Goal: Task Accomplishment & Management: Manage account settings

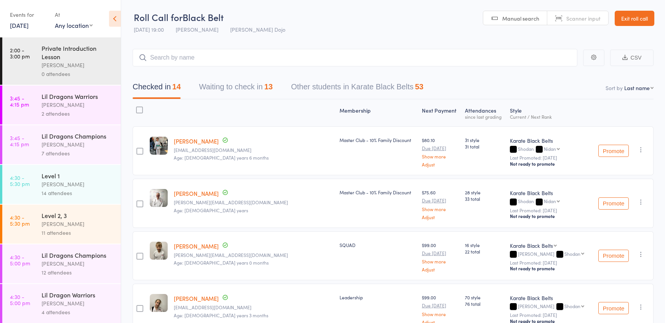
click at [222, 82] on button "Waiting to check in 13" at bounding box center [236, 89] width 74 height 20
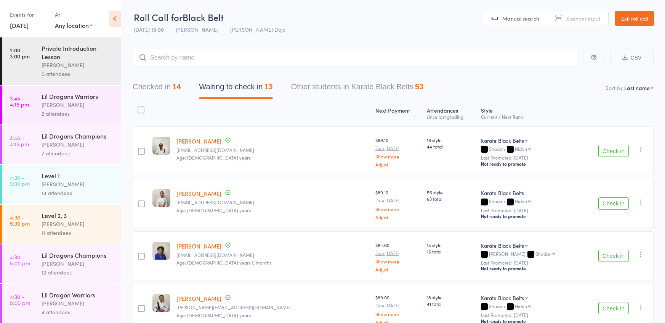
click at [141, 109] on div at bounding box center [141, 109] width 7 height 7
click at [139, 108] on input "checkbox" at bounding box center [139, 108] width 0 height 0
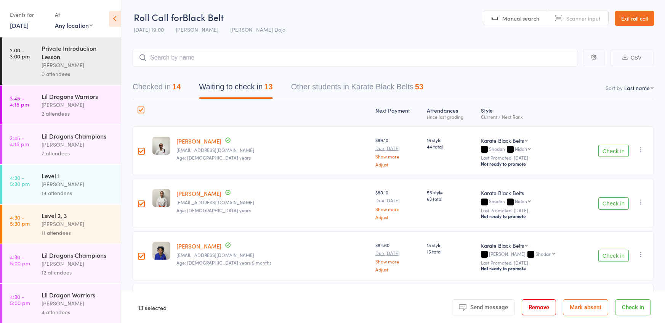
click at [586, 300] on button "Mark absent" at bounding box center [585, 307] width 45 height 16
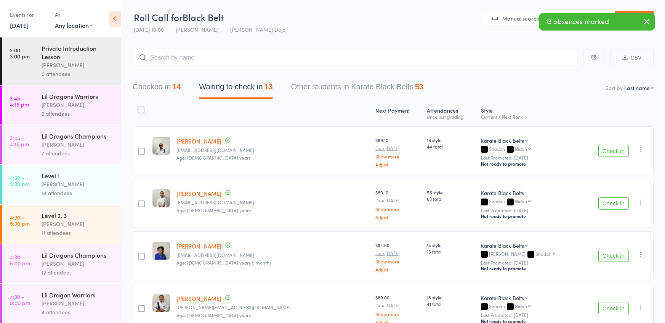
scroll to position [386, 0]
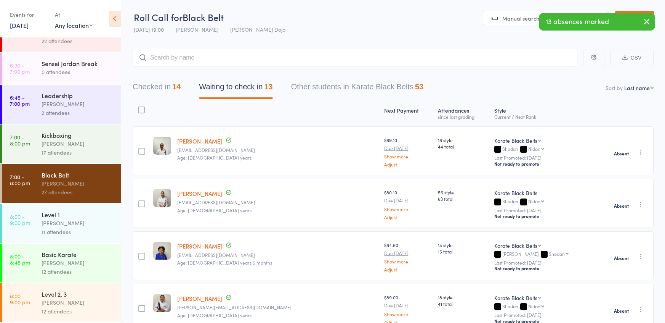
click at [51, 154] on div "17 attendees" at bounding box center [78, 152] width 73 height 9
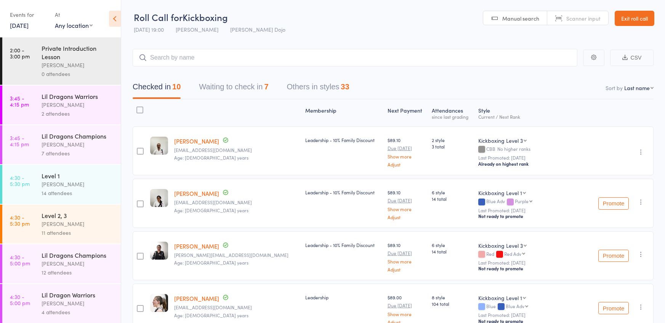
click at [240, 85] on button "Waiting to check in 7" at bounding box center [233, 89] width 69 height 20
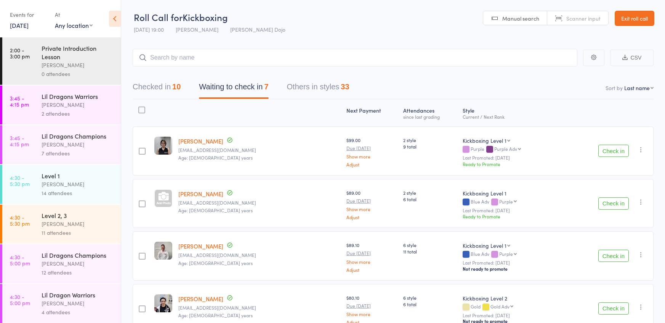
click at [141, 109] on div at bounding box center [141, 109] width 7 height 7
click at [140, 108] on input "checkbox" at bounding box center [140, 108] width 0 height 0
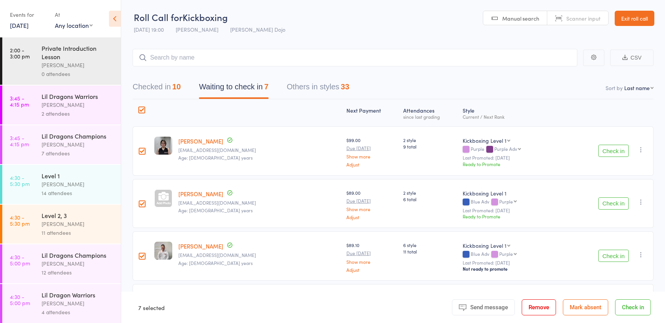
click at [593, 301] on button "Mark absent" at bounding box center [585, 307] width 45 height 16
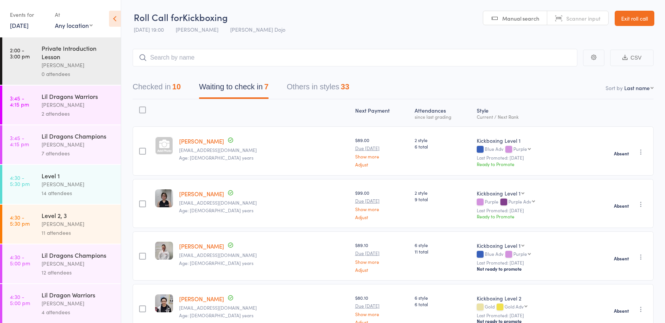
click at [639, 153] on icon "button" at bounding box center [642, 152] width 8 height 8
click at [522, 103] on div "Style Current / Next Rank" at bounding box center [532, 113] width 117 height 20
click at [162, 94] on button "Checked in 10" at bounding box center [157, 89] width 48 height 20
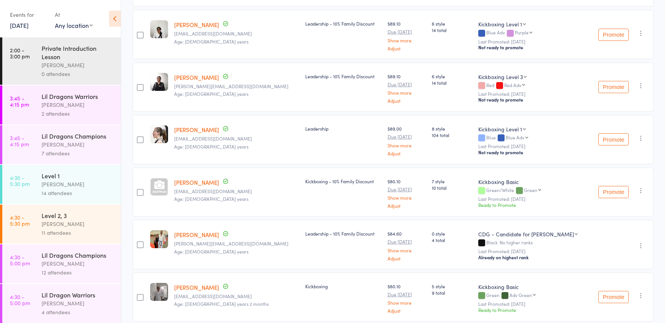
scroll to position [169, 0]
click at [144, 139] on div at bounding box center [140, 138] width 7 height 7
click at [138, 137] on input "checkbox" at bounding box center [138, 137] width 0 height 0
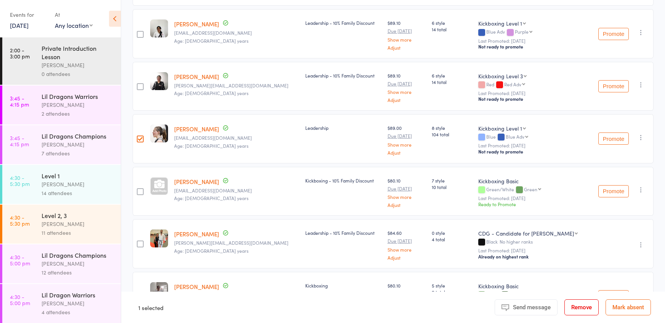
click at [140, 138] on div at bounding box center [140, 138] width 7 height 7
click at [138, 137] on input "checkbox" at bounding box center [138, 137] width 0 height 0
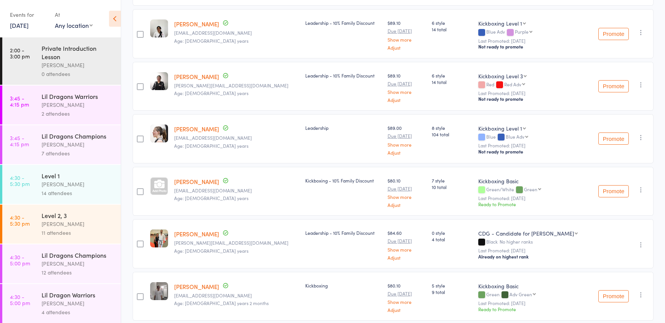
click at [140, 138] on div at bounding box center [140, 138] width 7 height 7
click at [138, 137] on input "checkbox" at bounding box center [138, 137] width 0 height 0
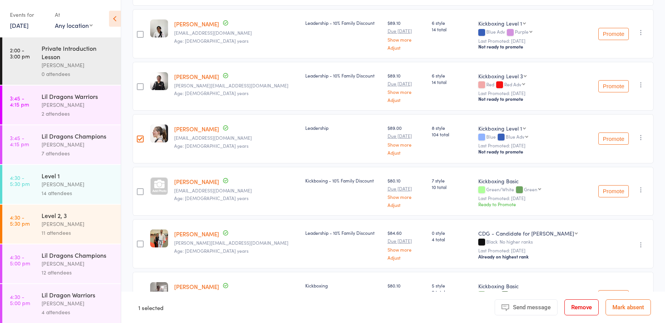
scroll to position [0, 0]
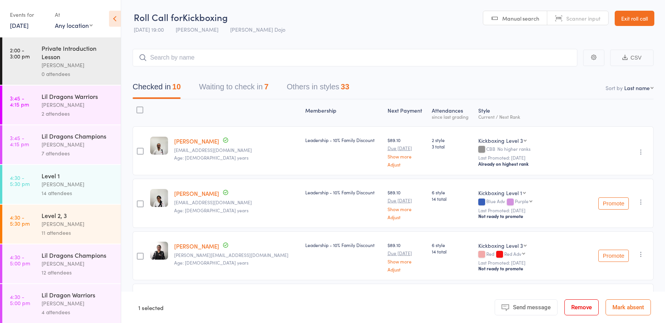
click at [219, 94] on button "Waiting to check in 7" at bounding box center [233, 89] width 69 height 20
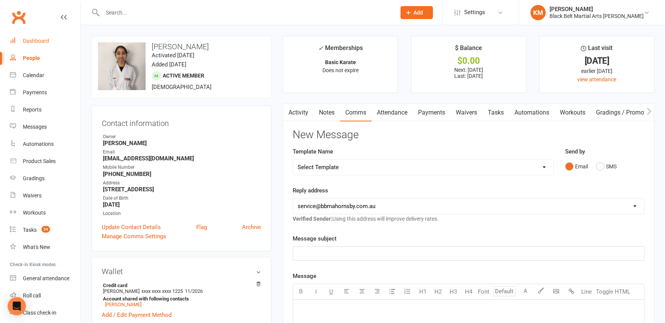
click at [31, 45] on link "Dashboard" at bounding box center [45, 40] width 71 height 17
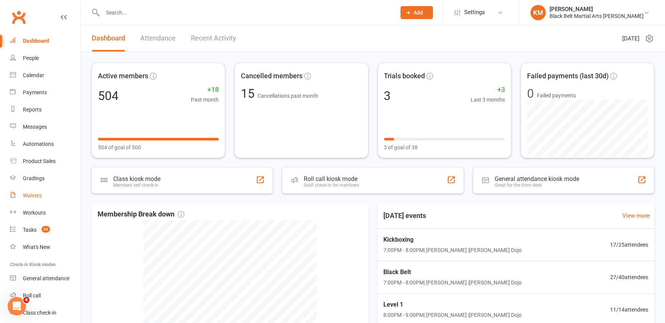
click at [36, 196] on div "Waivers" at bounding box center [32, 195] width 19 height 6
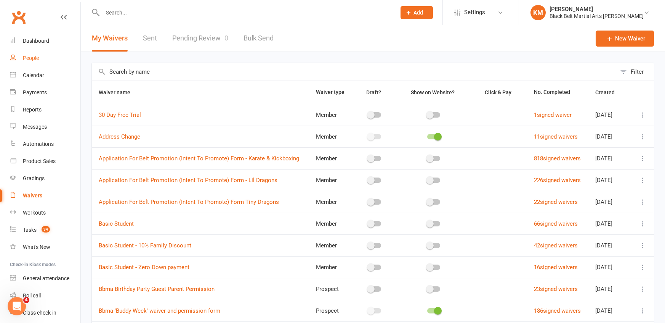
click at [42, 56] on link "People" at bounding box center [45, 58] width 71 height 17
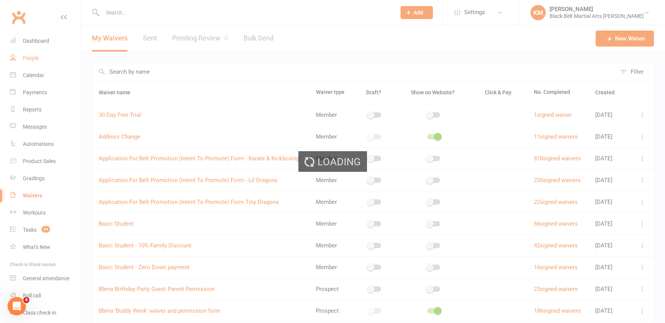
select select "100"
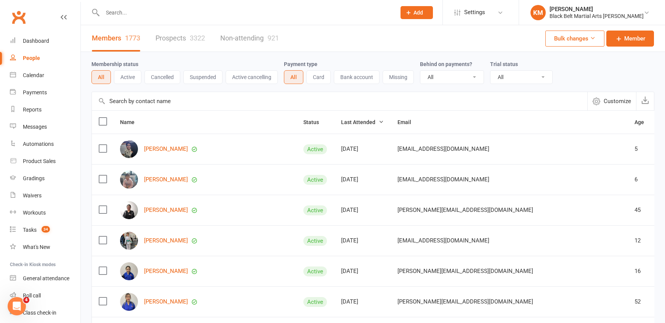
click at [148, 19] on div at bounding box center [241, 12] width 299 height 25
click at [131, 16] on input "text" at bounding box center [245, 12] width 291 height 11
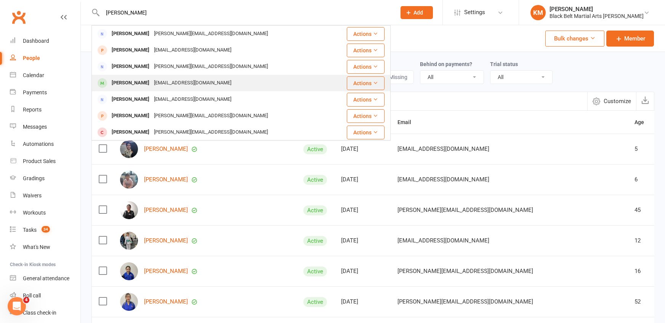
type input "kathryn"
click at [153, 85] on div "kcozmarshall@gmail.com" at bounding box center [193, 82] width 82 height 11
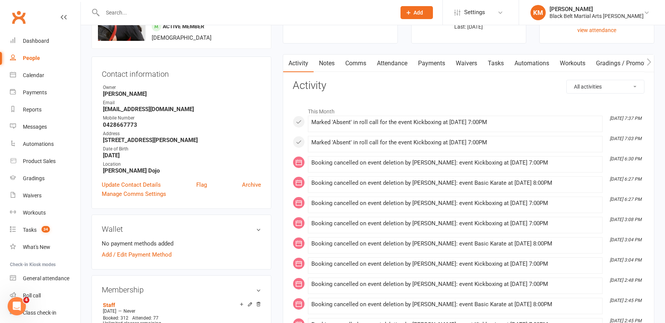
scroll to position [48, 0]
click at [462, 66] on link "Waivers" at bounding box center [467, 64] width 32 height 18
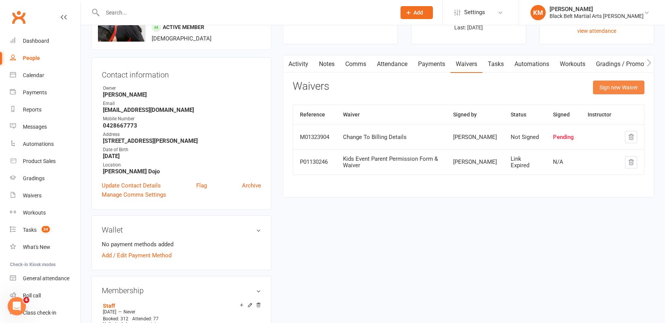
click at [607, 91] on button "Sign new Waiver" at bounding box center [618, 87] width 51 height 14
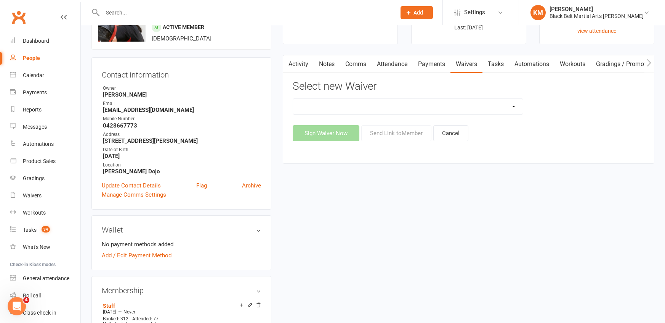
click at [384, 106] on select "30 Day Free Trial Address Change Application For Belt Promotion (Intent To Prom…" at bounding box center [408, 106] width 230 height 15
select select "1337"
click at [293, 99] on select "30 Day Free Trial Address Change Application For Belt Promotion (Intent To Prom…" at bounding box center [408, 106] width 230 height 15
click at [386, 136] on button "Send Link to Member" at bounding box center [396, 133] width 70 height 16
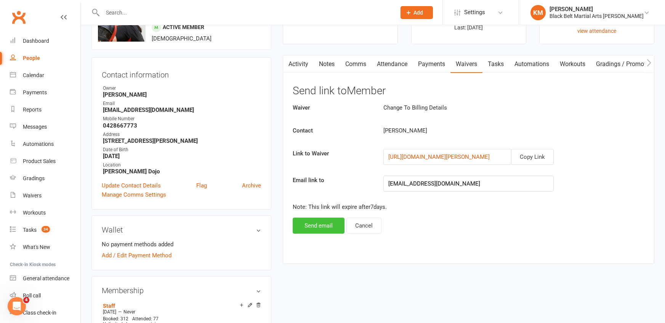
click at [316, 228] on button "Send email" at bounding box center [319, 225] width 52 height 16
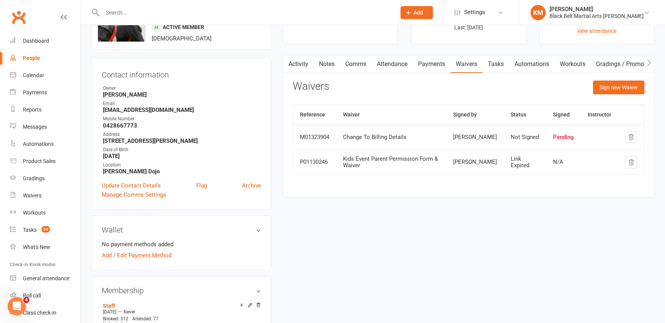
click at [606, 89] on button "Sign new Waiver" at bounding box center [618, 87] width 51 height 14
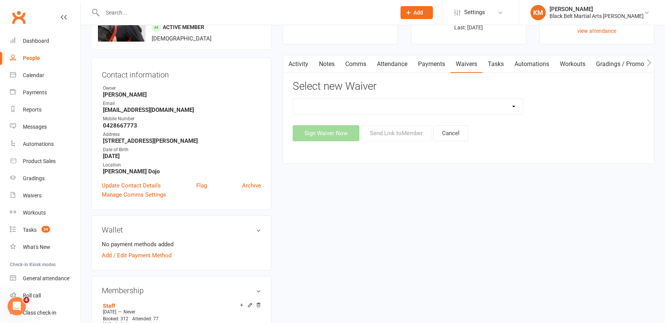
click at [349, 105] on select "30 Day Free Trial Address Change Application For Belt Promotion (Intent To Prom…" at bounding box center [408, 106] width 230 height 15
select select "6882"
click at [293, 99] on select "30 Day Free Trial Address Change Application For Belt Promotion (Intent To Prom…" at bounding box center [408, 106] width 230 height 15
click at [371, 130] on button "Send Link to Member" at bounding box center [396, 133] width 70 height 16
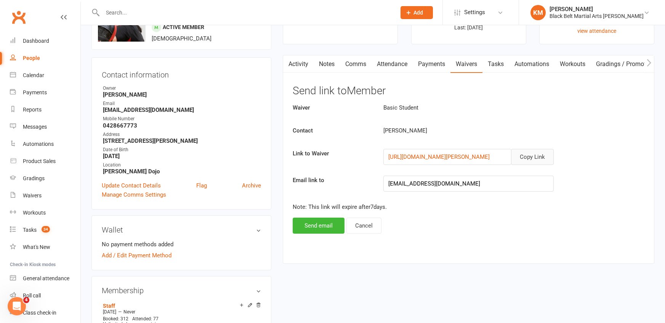
click at [528, 153] on button "Copy Link" at bounding box center [532, 157] width 43 height 16
click at [358, 69] on link "Comms" at bounding box center [356, 64] width 32 height 18
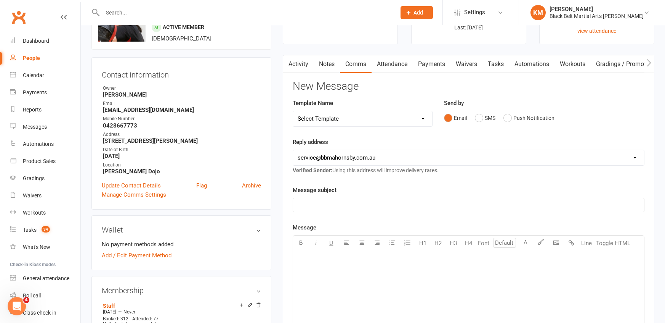
click at [335, 111] on select "Select Template [Email] Attendance follow up during HSC study period [Email] Aw…" at bounding box center [362, 118] width 139 height 15
select select "59"
click at [293, 111] on select "Select Template [Email] Attendance follow up during HSC study period [Email] Aw…" at bounding box center [362, 118] width 139 height 15
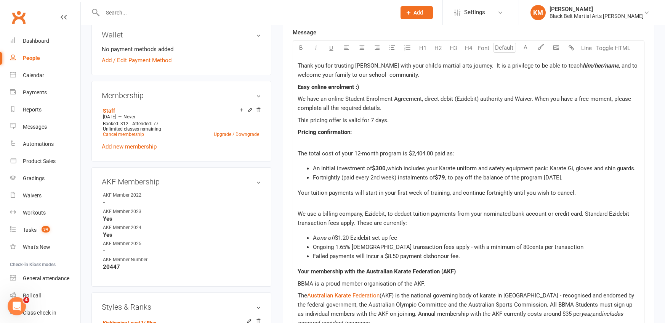
scroll to position [242, 0]
click at [329, 103] on span "We have an online Student Enrolment Agreement, direct debit (Ezidebit) authorit…" at bounding box center [465, 105] width 335 height 16
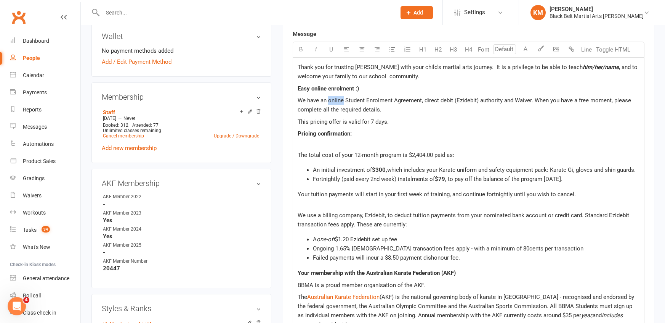
click at [422, 101] on span "We have an online Student Enrolment Agreement, direct debit (Ezidebit) authorit…" at bounding box center [465, 105] width 335 height 16
click at [335, 102] on span "We have an online Student Enrolment Agreement, direct debit (Ezidebit) authorit…" at bounding box center [465, 105] width 335 height 16
click at [400, 99] on span "We have an online Student Enrolment Agreement, direct debit (Ezidebit) authorit…" at bounding box center [465, 105] width 335 height 16
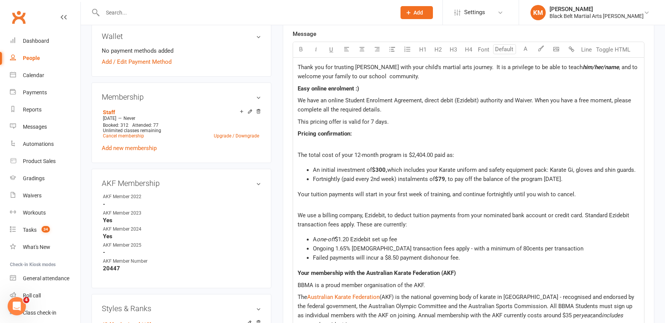
click at [400, 99] on span "We have an online Student Enrolment Agreement, direct debit (Ezidebit) authorit…" at bounding box center [465, 105] width 335 height 16
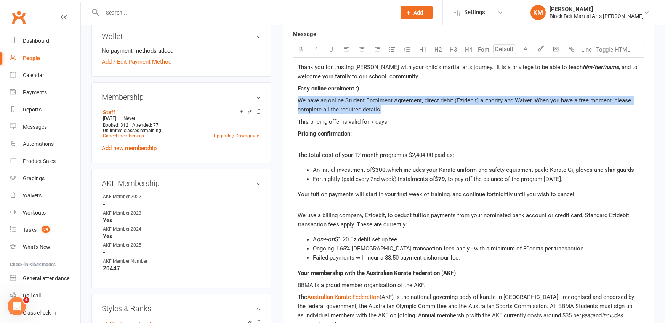
click at [396, 99] on span "We have an online Student Enrolment Agreement, direct debit (Ezidebit) authorit…" at bounding box center [465, 105] width 335 height 16
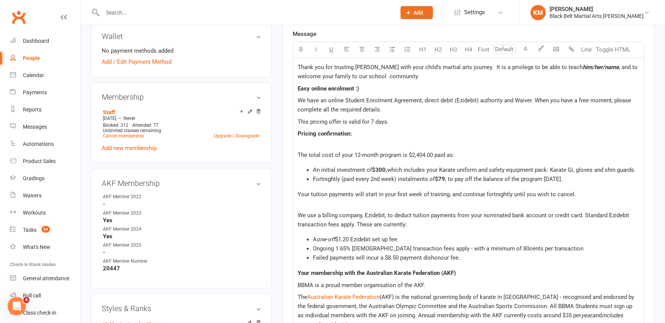
click at [422, 102] on span "We have an online Student Enrolment Agreement, direct debit (Ezidebit) authorit…" at bounding box center [465, 105] width 335 height 16
drag, startPoint x: 422, startPoint y: 102, endPoint x: 337, endPoint y: 98, distance: 84.3
click at [337, 98] on span "We have an online Student Enrolment Agreement, direct debit (Ezidebit) authorit…" at bounding box center [465, 105] width 335 height 16
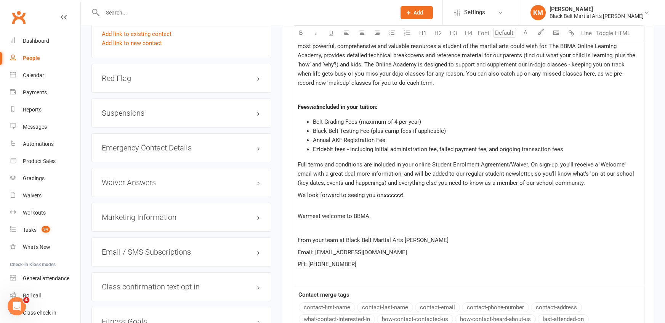
scroll to position [726, 0]
click at [125, 16] on input "text" at bounding box center [245, 12] width 291 height 11
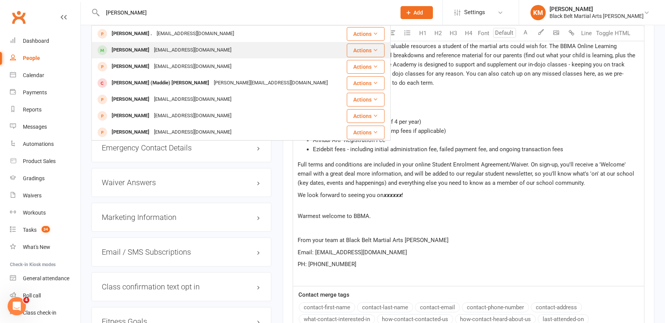
type input "madeline"
click at [139, 49] on div "Madeline Wyatt" at bounding box center [130, 50] width 42 height 11
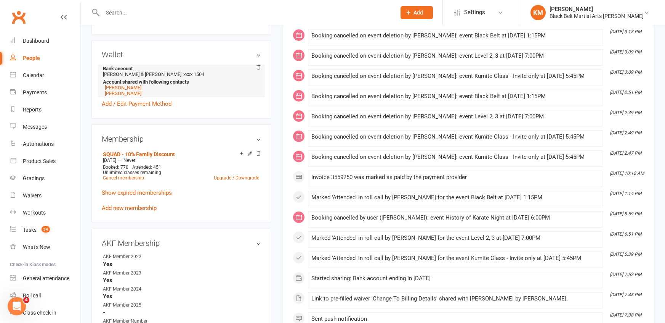
scroll to position [218, 0]
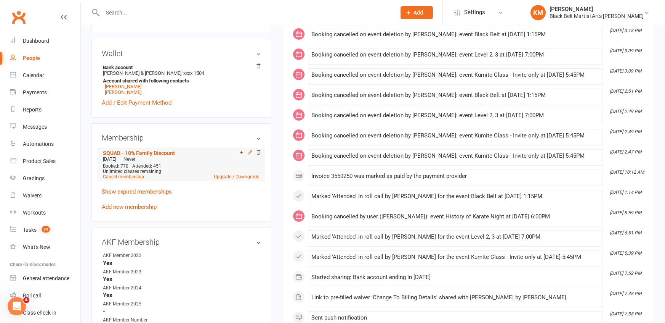
click at [251, 150] on icon at bounding box center [250, 151] width 3 height 3
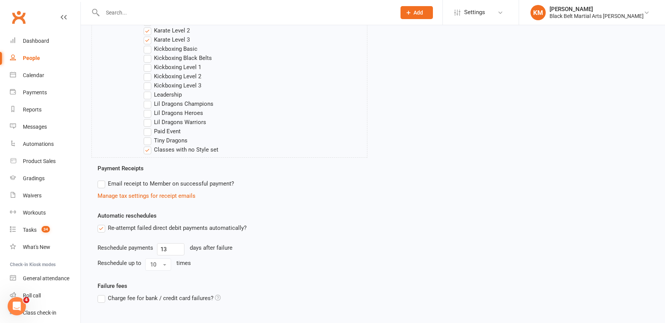
scroll to position [449, 0]
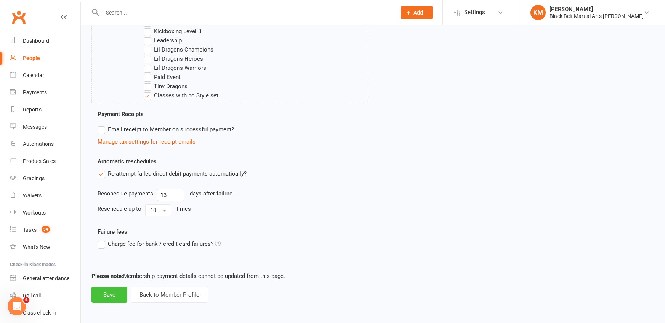
click at [116, 293] on button "Save" at bounding box center [110, 294] width 36 height 16
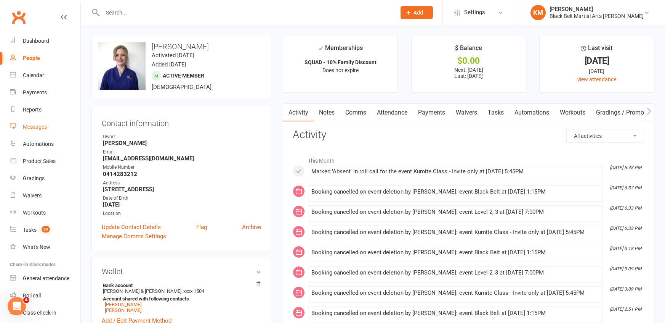
click at [37, 131] on link "Messages" at bounding box center [45, 126] width 71 height 17
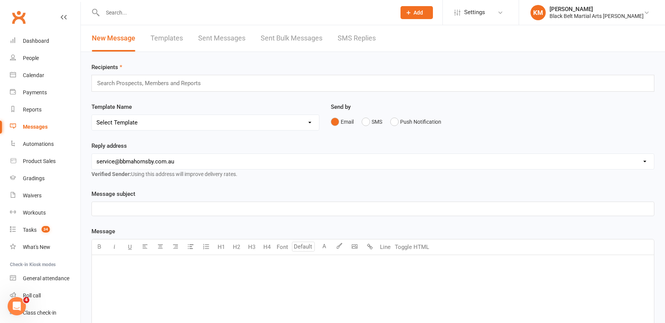
click at [177, 83] on input "text" at bounding box center [152, 83] width 112 height 10
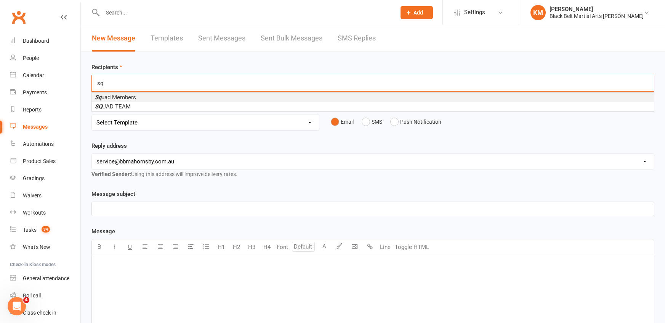
type input "sq"
click at [133, 98] on span "Sq uad Members" at bounding box center [115, 97] width 41 height 7
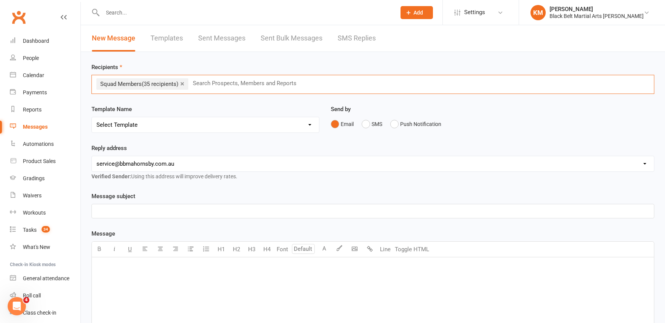
click at [184, 85] on link "×" at bounding box center [182, 83] width 4 height 12
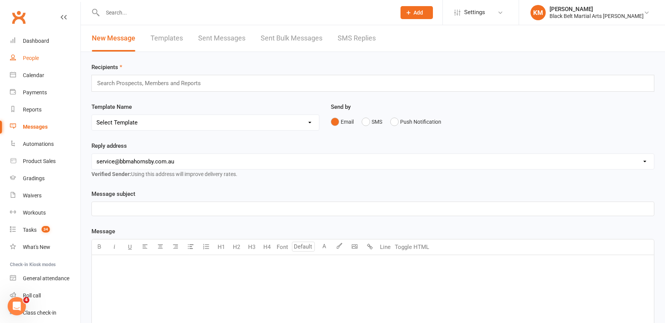
click at [41, 59] on link "People" at bounding box center [45, 58] width 71 height 17
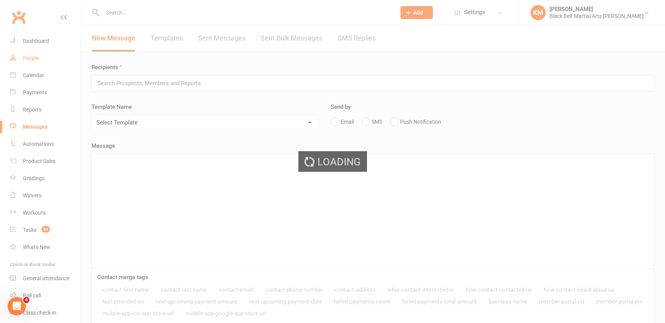
select select "100"
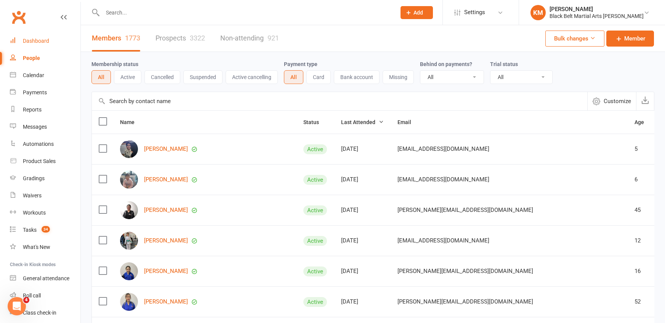
click at [43, 44] on div "Dashboard" at bounding box center [36, 41] width 26 height 6
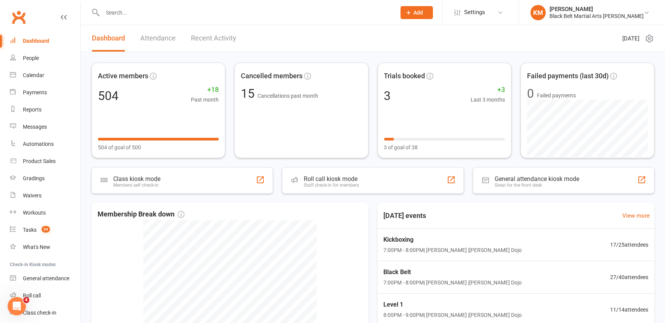
click at [157, 31] on link "Attendance" at bounding box center [157, 38] width 35 height 26
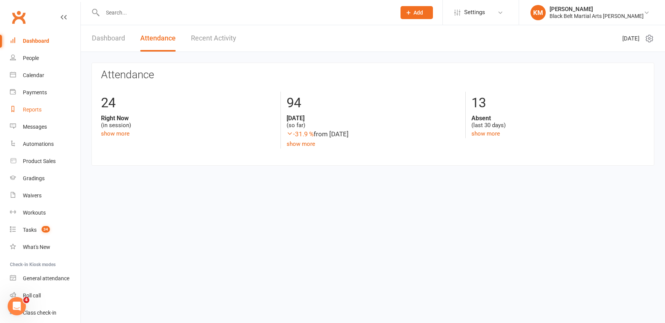
click at [30, 111] on div "Reports" at bounding box center [32, 109] width 19 height 6
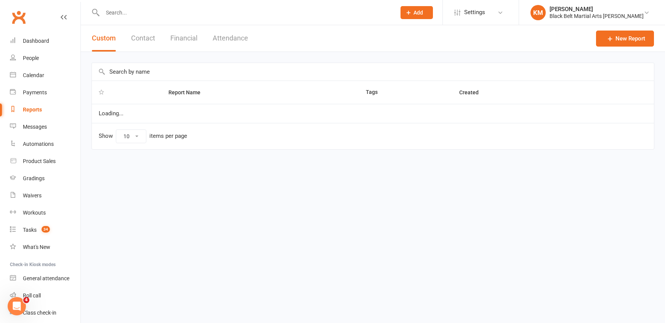
select select "50"
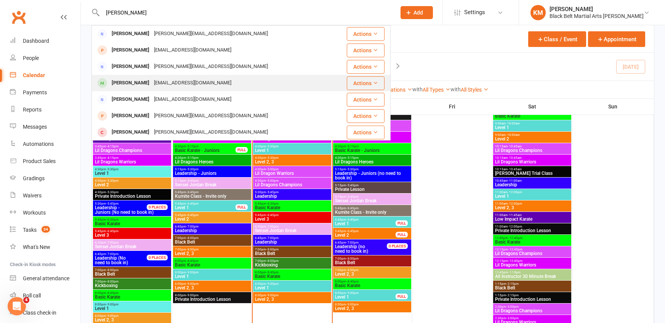
type input "kathryn"
click at [132, 87] on div "[PERSON_NAME]" at bounding box center [130, 82] width 42 height 11
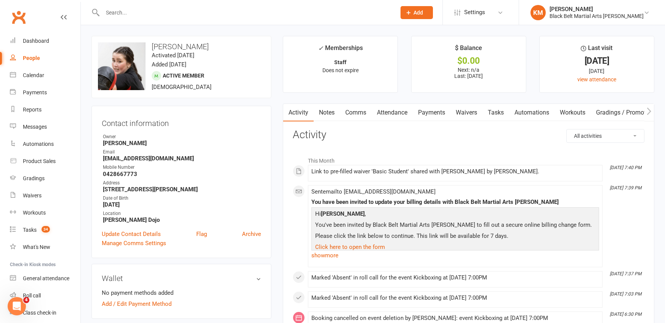
click at [319, 114] on link "Notes" at bounding box center [327, 113] width 26 height 18
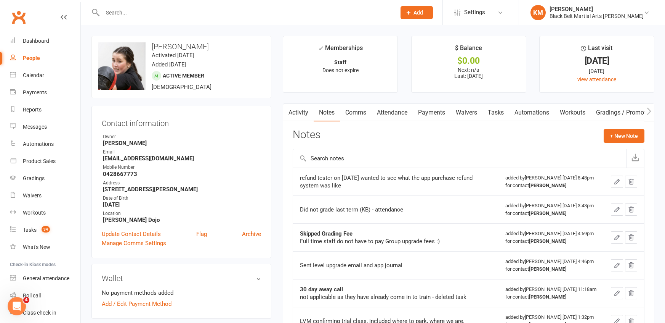
click at [613, 146] on div "Notes + New Note" at bounding box center [469, 139] width 352 height 20
click at [612, 141] on button "+ New Note" at bounding box center [624, 136] width 41 height 14
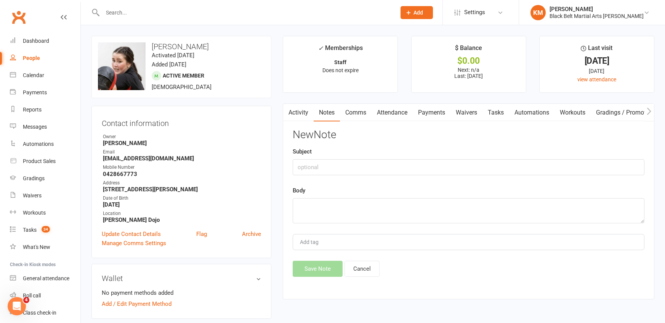
click at [346, 240] on div "Add tag" at bounding box center [469, 242] width 352 height 16
type input "leader"
click at [343, 252] on li "leader ship" at bounding box center [469, 256] width 350 height 11
click at [309, 203] on textarea at bounding box center [469, 210] width 352 height 25
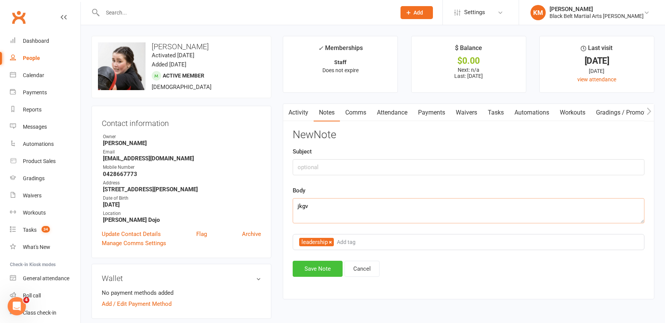
type textarea "jkgv"
click at [302, 264] on button "Save Note" at bounding box center [318, 268] width 50 height 16
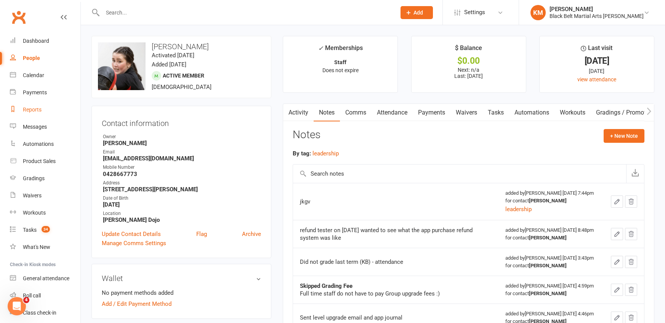
click at [31, 106] on div "Reports" at bounding box center [32, 109] width 19 height 6
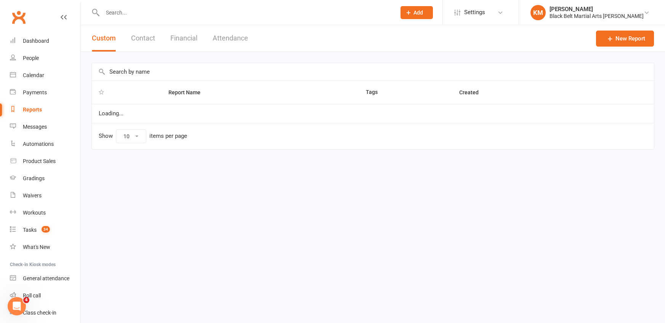
select select "50"
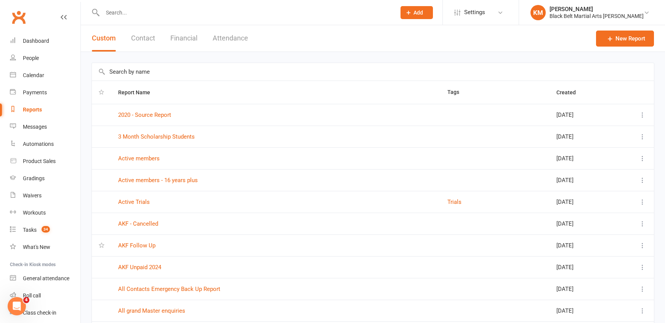
click at [147, 45] on button "Contact" at bounding box center [143, 38] width 24 height 26
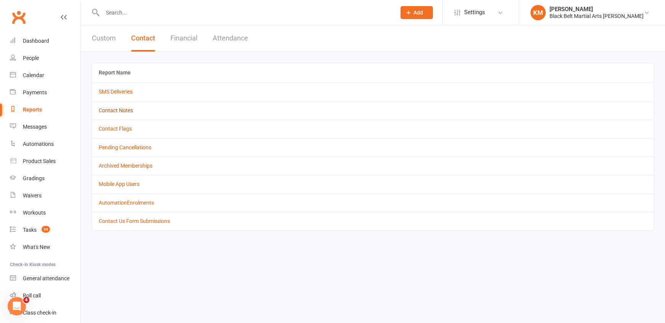
click at [126, 111] on link "Contact Notes" at bounding box center [116, 110] width 34 height 6
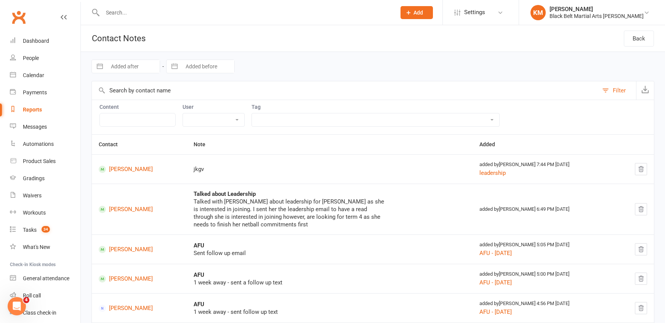
click at [266, 121] on select "Activ Active-Kids AFU - 12/08/25 AFU - 13/08/25 away call 7/8 Awesome Card COVI…" at bounding box center [375, 119] width 247 height 13
click at [255, 113] on select "Activ Active-Kids AFU - 12/08/25 AFU - 13/08/25 away call 7/8 Awesome Card COVI…" at bounding box center [375, 119] width 247 height 13
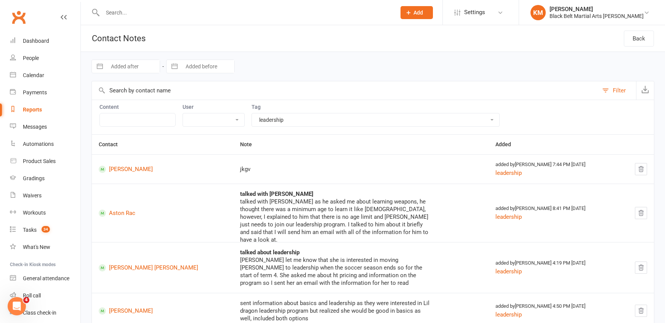
click at [300, 120] on select "Activ Active-Kids AFU - 12/08/25 AFU - 13/08/25 away call 7/8 Awesome Card COVI…" at bounding box center [375, 119] width 247 height 13
click at [255, 113] on select "Activ Active-Kids AFU - 12/08/25 AFU - 13/08/25 away call 7/8 Awesome Card COVI…" at bounding box center [375, 119] width 247 height 13
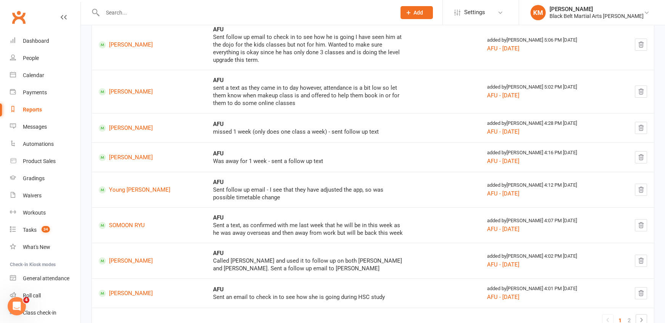
scroll to position [262, 0]
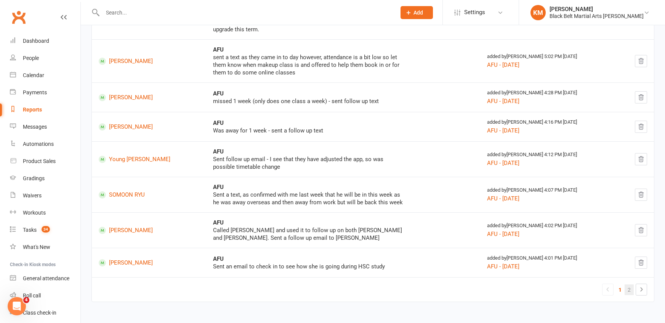
click at [630, 287] on link "2" at bounding box center [629, 289] width 9 height 11
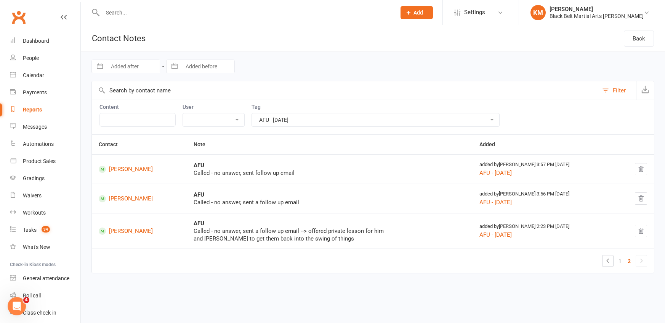
click at [291, 123] on select "Activ Active-Kids AFU - 12/08/25 AFU - 13/08/25 away call 7/8 Awesome Card COVI…" at bounding box center [375, 119] width 247 height 13
select select "4754"
click at [255, 113] on select "Activ Active-Kids AFU - 12/08/25 AFU - 13/08/25 away call 7/8 Awesome Card COVI…" at bounding box center [375, 119] width 247 height 13
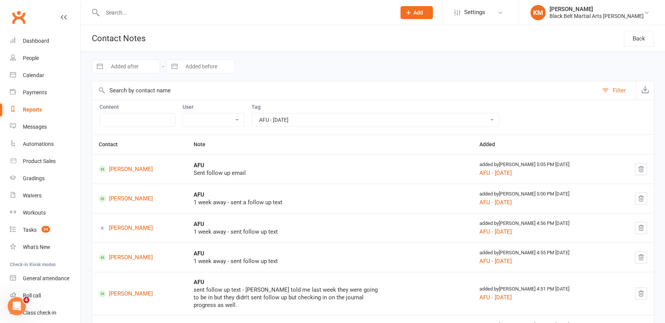
click at [373, 117] on select "Activ Active-Kids AFU - 12/08/25 AFU - 13/08/25 away call 7/8 Awesome Card COVI…" at bounding box center [375, 119] width 247 height 13
click at [345, 62] on div "Navigate forward to interact with the calendar and select a date. Press the que…" at bounding box center [373, 66] width 563 height 29
click at [52, 45] on link "Dashboard" at bounding box center [45, 40] width 71 height 17
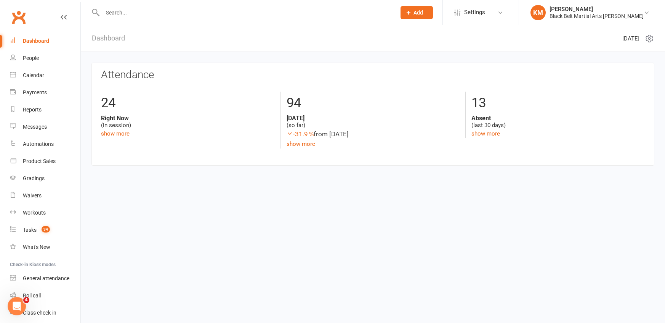
click at [118, 42] on link "Dashboard" at bounding box center [108, 38] width 33 height 26
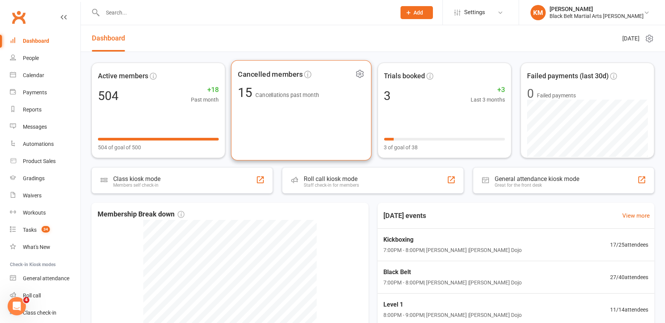
click at [281, 74] on span "Cancelled members" at bounding box center [270, 73] width 65 height 11
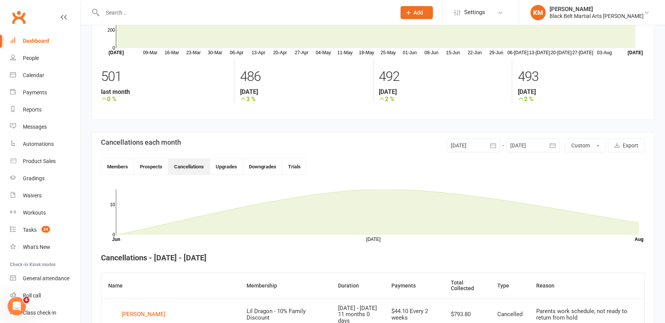
scroll to position [77, 0]
click at [487, 145] on div at bounding box center [473, 145] width 53 height 14
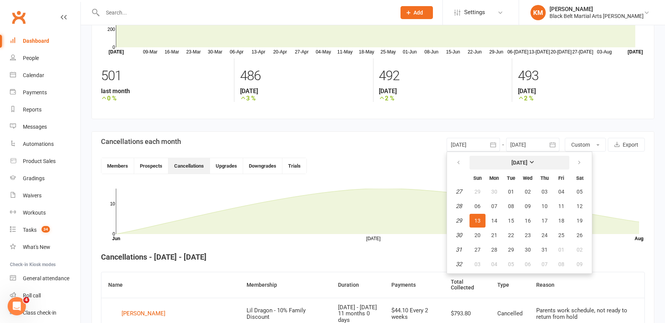
click at [528, 165] on strong "July 2025" at bounding box center [520, 162] width 16 height 6
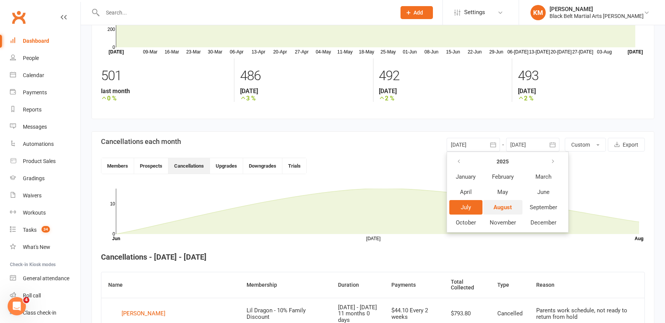
click at [504, 209] on button "August" at bounding box center [502, 207] width 39 height 14
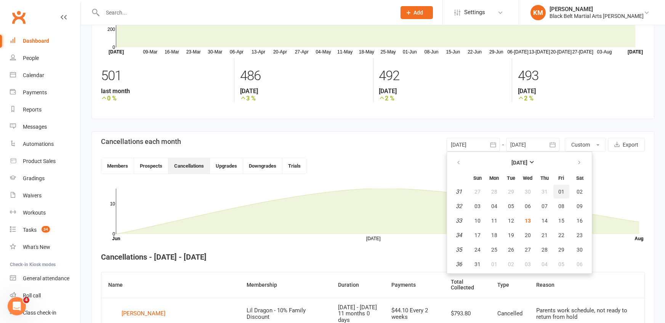
click at [563, 194] on button "01" at bounding box center [562, 192] width 16 height 14
type input "01 Aug 2025"
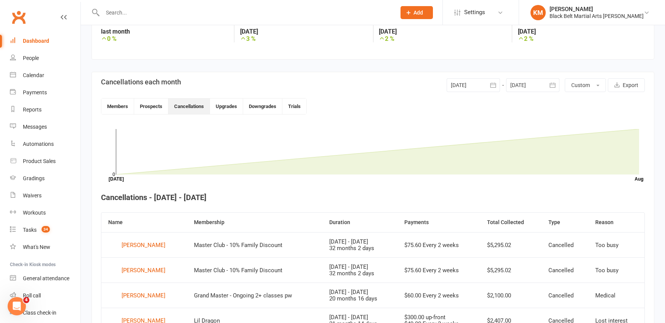
scroll to position [199, 0]
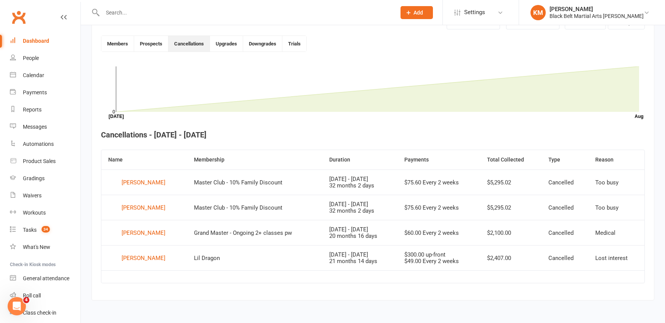
click at [332, 115] on icon "Month Jul Aug 0" at bounding box center [373, 91] width 544 height 57
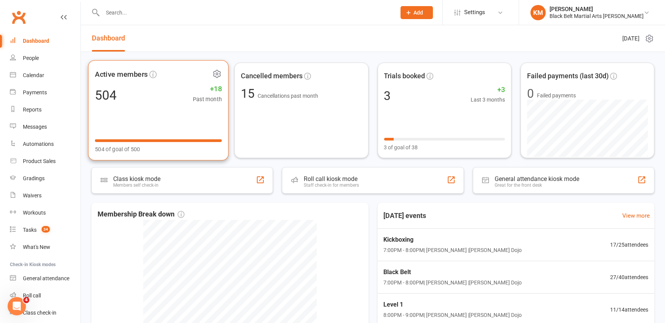
click at [121, 87] on div "504 +18 Past month" at bounding box center [158, 94] width 127 height 17
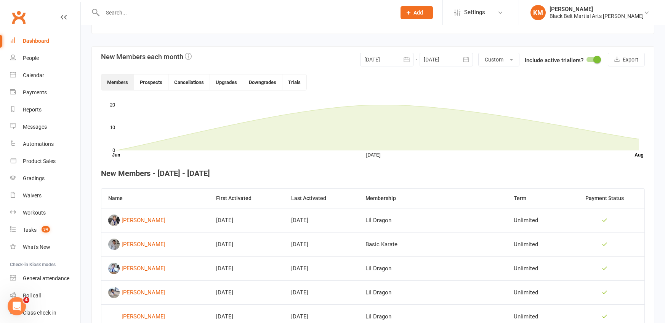
scroll to position [164, 0]
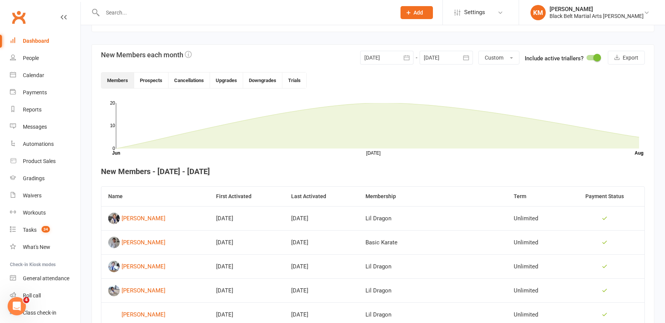
click at [379, 56] on div at bounding box center [386, 58] width 53 height 14
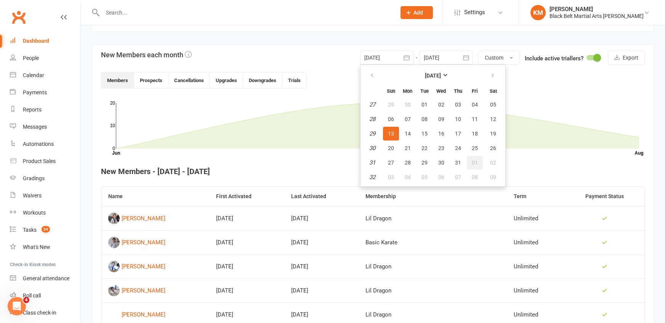
click at [476, 162] on span "01" at bounding box center [475, 162] width 6 height 6
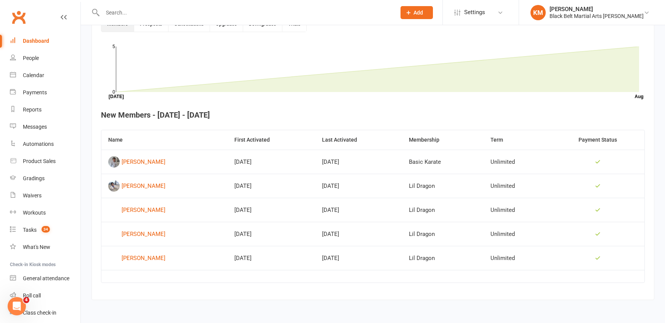
scroll to position [0, 0]
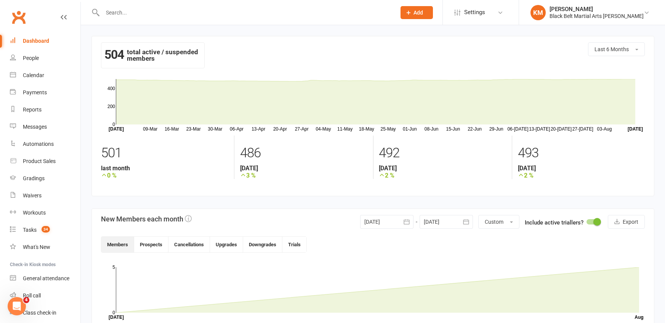
click at [405, 218] on icon "button" at bounding box center [407, 222] width 8 height 8
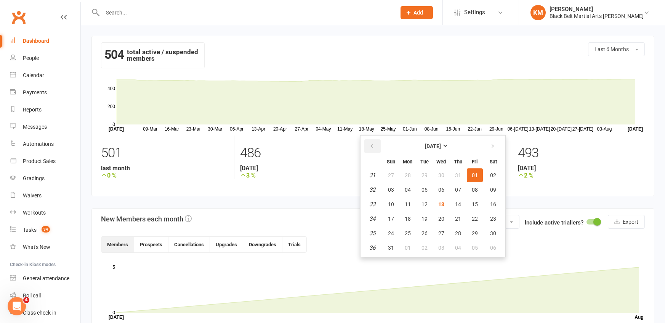
click at [373, 145] on icon "button" at bounding box center [371, 146] width 5 height 6
click at [422, 172] on span "01" at bounding box center [425, 175] width 6 height 6
type input "01 Jul 2025"
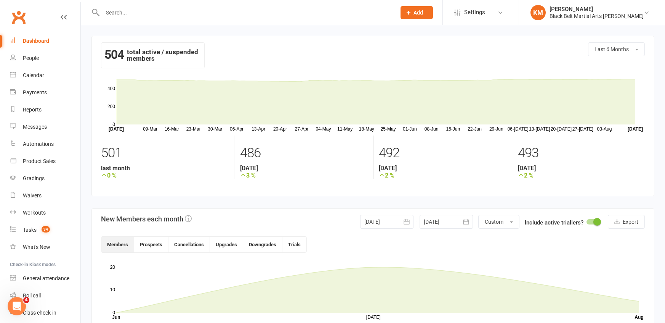
click at [443, 215] on div at bounding box center [446, 222] width 53 height 14
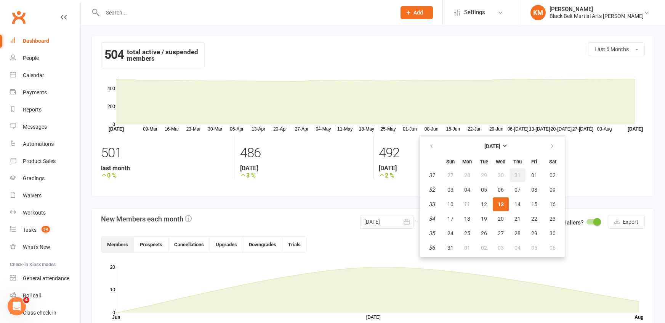
click at [513, 174] on button "31" at bounding box center [518, 175] width 16 height 14
type input "31 Jul 2025"
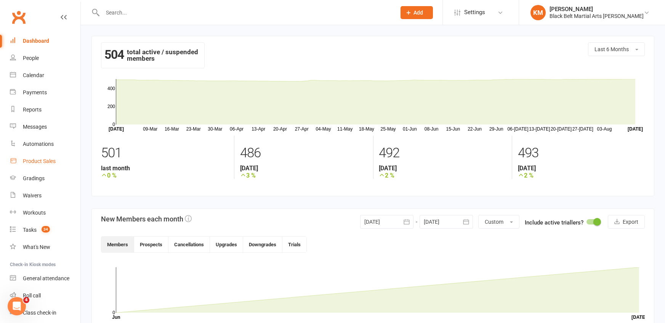
click at [45, 160] on div "Product Sales" at bounding box center [39, 161] width 33 height 6
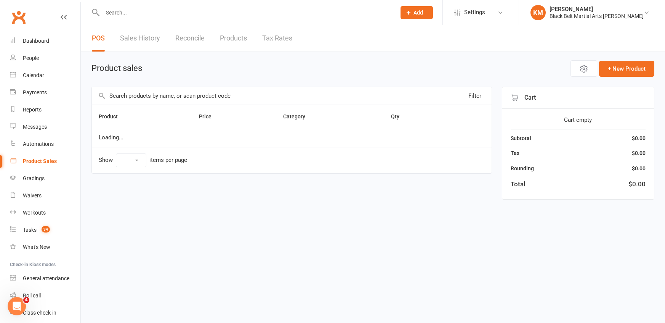
select select "10"
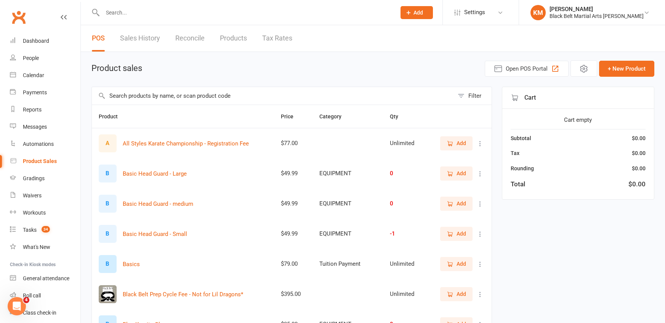
click at [448, 202] on icon "button" at bounding box center [450, 203] width 7 height 7
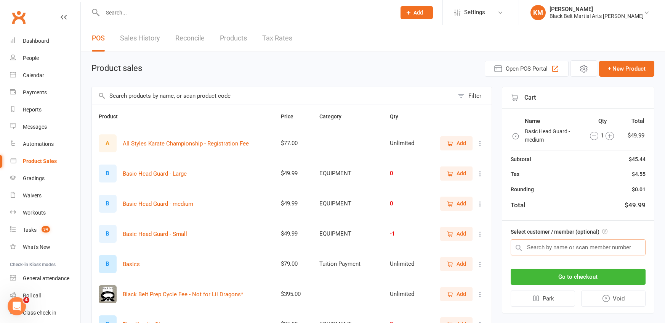
click at [558, 248] on input "text" at bounding box center [578, 247] width 135 height 16
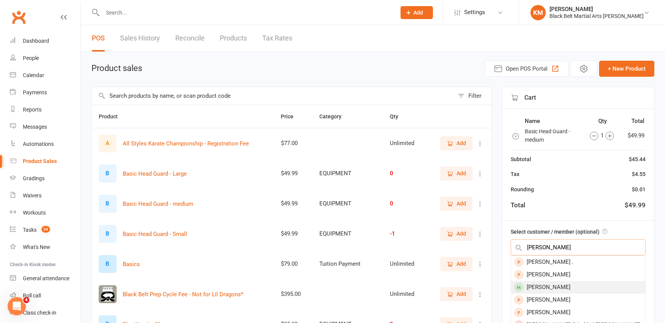
type input "madeline"
click at [572, 286] on div "Madeline Wyatt" at bounding box center [578, 287] width 134 height 13
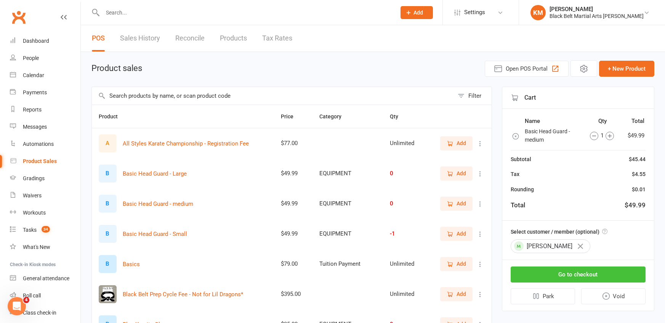
click at [586, 271] on button "Go to checkout" at bounding box center [578, 274] width 135 height 16
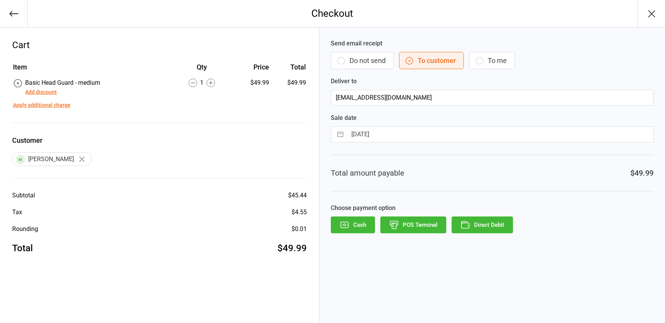
click at [389, 238] on div "Send email receipt Do not send To customer To me Deliver to [EMAIL_ADDRESS][DOM…" at bounding box center [493, 174] width 346 height 295
click at [419, 227] on button "POS Terminal" at bounding box center [414, 224] width 66 height 17
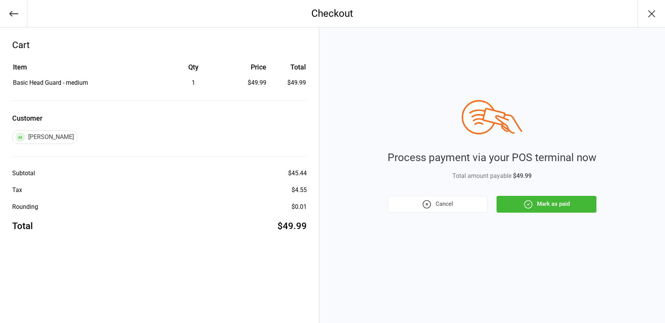
click at [513, 204] on button "Mark as paid" at bounding box center [547, 204] width 100 height 17
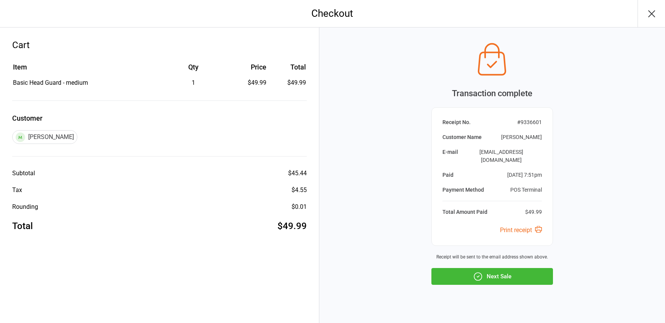
click at [495, 270] on button "Next Sale" at bounding box center [493, 276] width 122 height 17
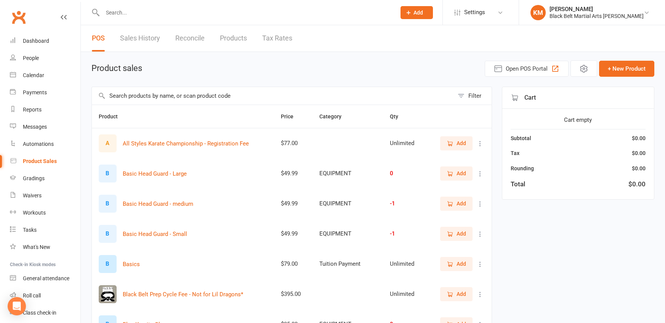
click at [199, 8] on input "text" at bounding box center [245, 12] width 291 height 11
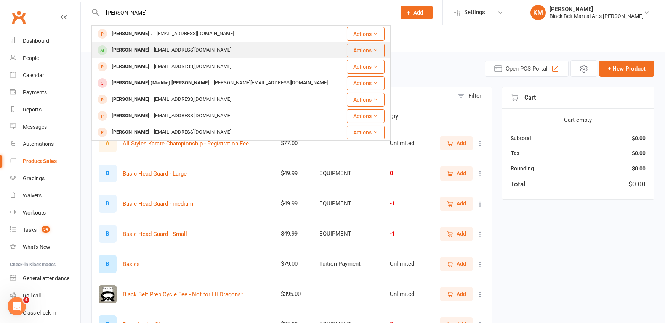
type input "[PERSON_NAME]"
click at [164, 47] on div "[EMAIL_ADDRESS][DOMAIN_NAME]" at bounding box center [193, 50] width 82 height 11
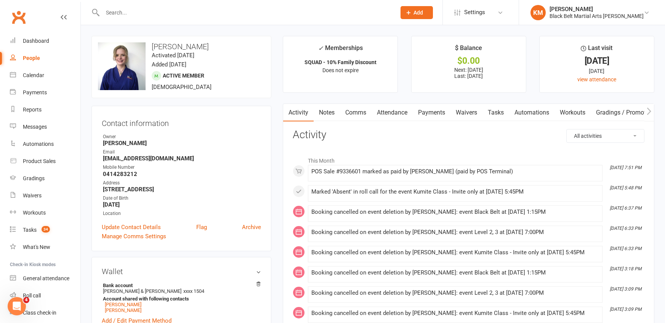
click at [426, 112] on link "Payments" at bounding box center [432, 113] width 38 height 18
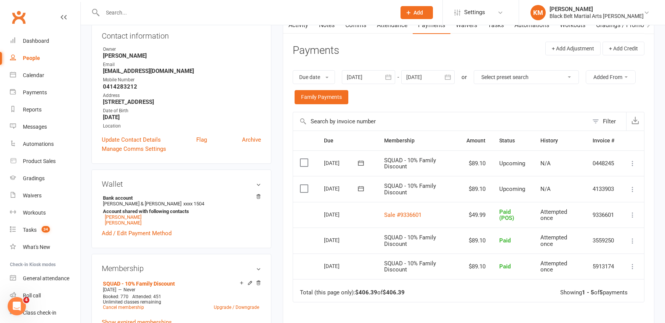
scroll to position [87, 0]
click at [407, 213] on link "Sale #9336601" at bounding box center [402, 214] width 37 height 7
click at [427, 109] on div "Due date Due date Date paid Date failed Date settled [DATE] [DATE] Sun Mon Tue …" at bounding box center [469, 87] width 352 height 49
click at [632, 214] on icon at bounding box center [633, 215] width 8 height 8
click at [576, 286] on link "Delete" at bounding box center [599, 290] width 76 height 15
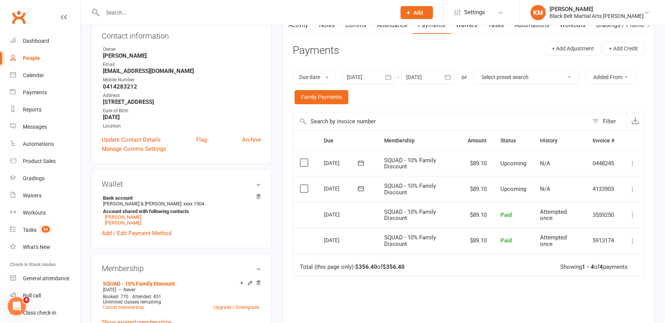
click at [41, 63] on link "People" at bounding box center [45, 58] width 71 height 17
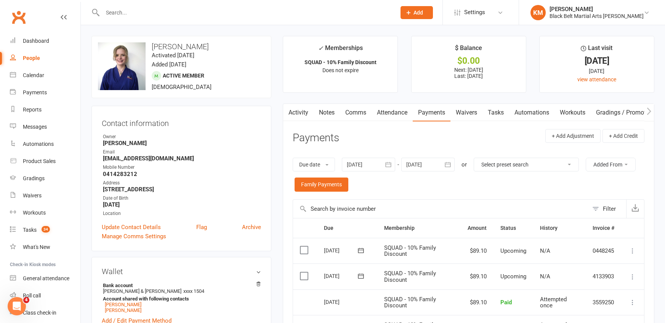
select select "100"
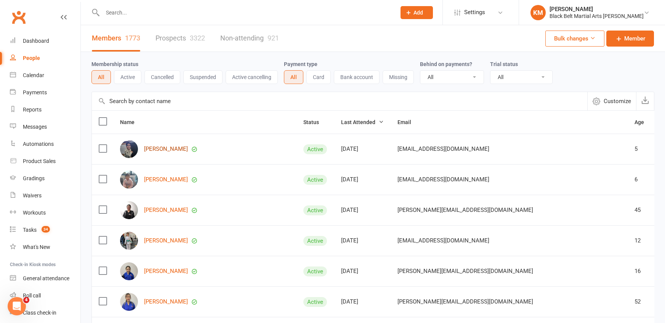
click at [175, 150] on link "Neil Sudarshan" at bounding box center [166, 149] width 44 height 6
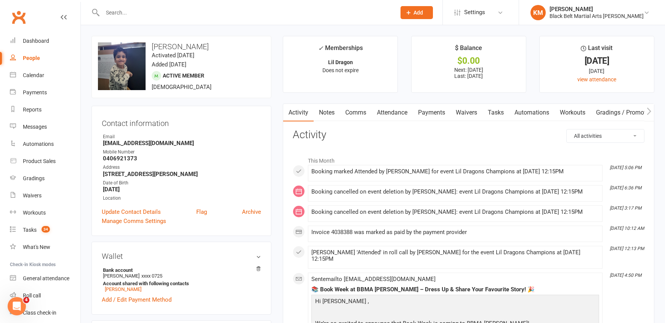
click at [34, 60] on div "People" at bounding box center [31, 58] width 17 height 6
select select "100"
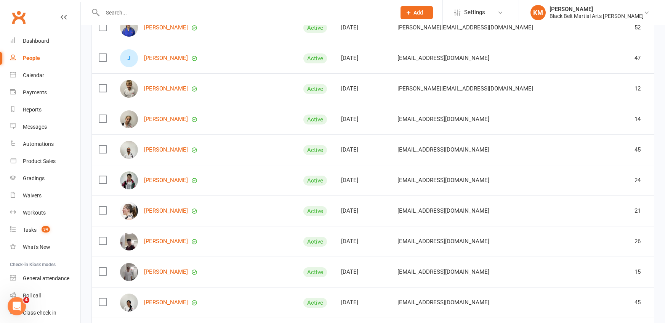
scroll to position [285, 0]
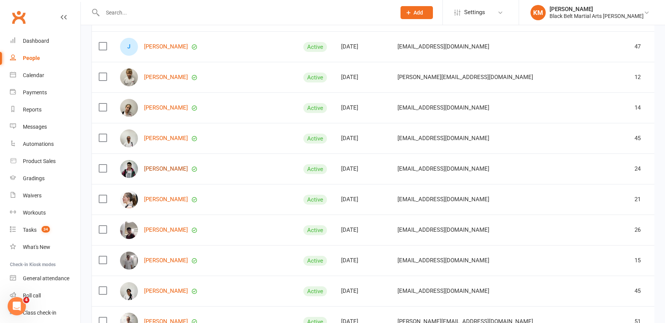
click at [166, 171] on link "[PERSON_NAME]" at bounding box center [166, 168] width 44 height 6
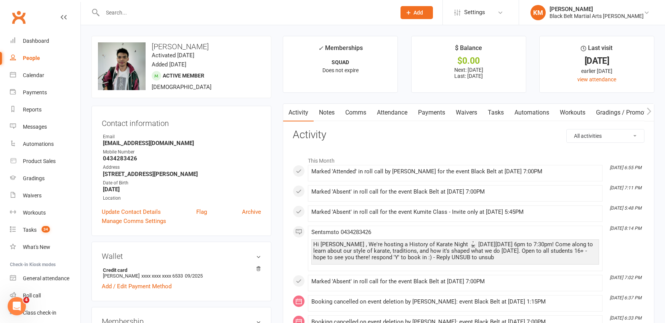
click at [430, 112] on link "Payments" at bounding box center [432, 113] width 38 height 18
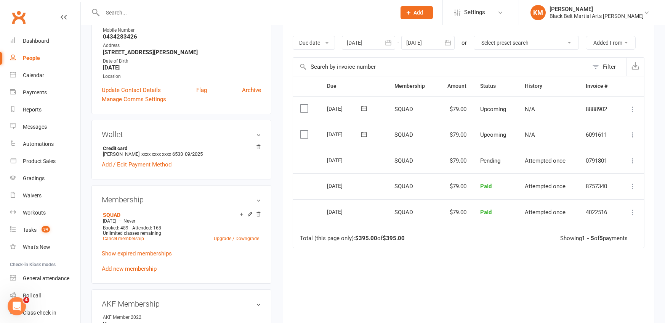
scroll to position [122, 0]
drag, startPoint x: 510, startPoint y: 163, endPoint x: 481, endPoint y: 162, distance: 29.4
click at [481, 162] on td "Pending" at bounding box center [496, 161] width 44 height 26
click at [636, 132] on icon at bounding box center [633, 135] width 8 height 8
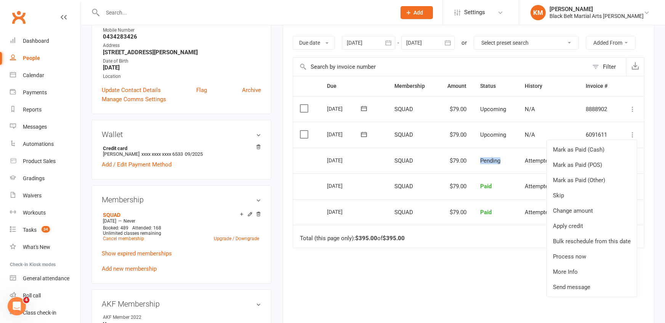
click at [363, 134] on icon at bounding box center [364, 134] width 8 height 8
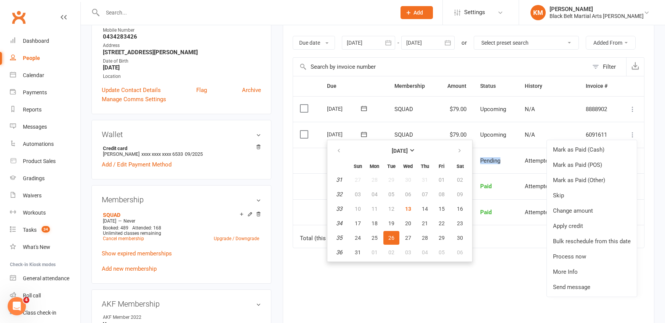
click at [541, 124] on td "N/A" at bounding box center [548, 135] width 61 height 26
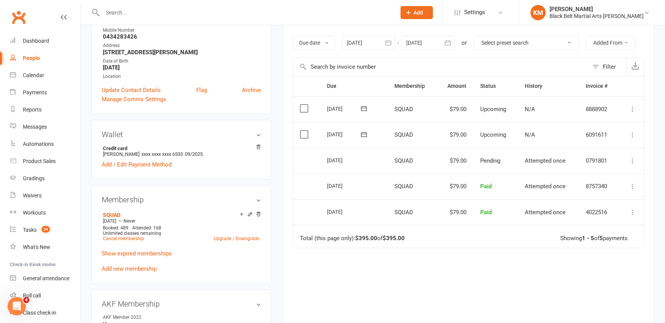
click at [633, 133] on icon at bounding box center [633, 135] width 8 height 8
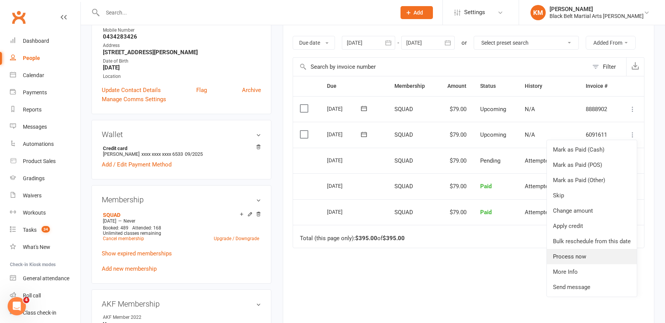
click at [574, 256] on link "Process now" at bounding box center [592, 256] width 90 height 15
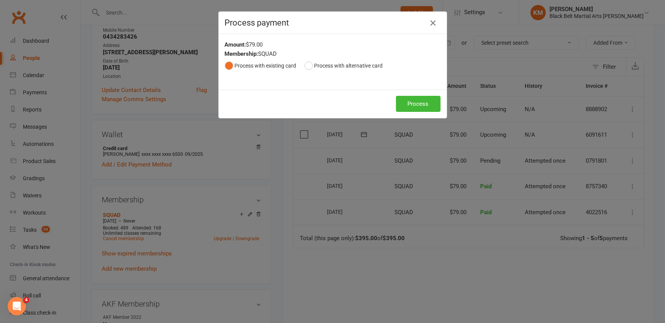
click at [429, 23] on icon "button" at bounding box center [433, 22] width 9 height 9
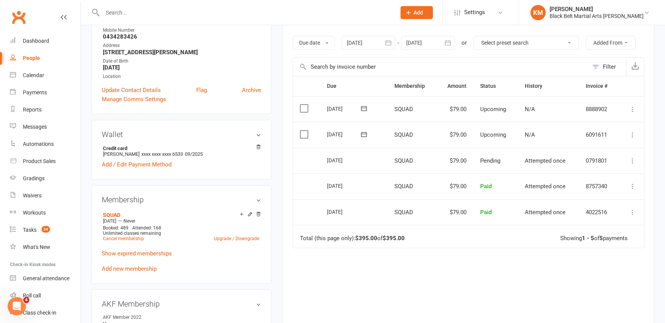
click at [631, 135] on icon at bounding box center [633, 135] width 8 height 8
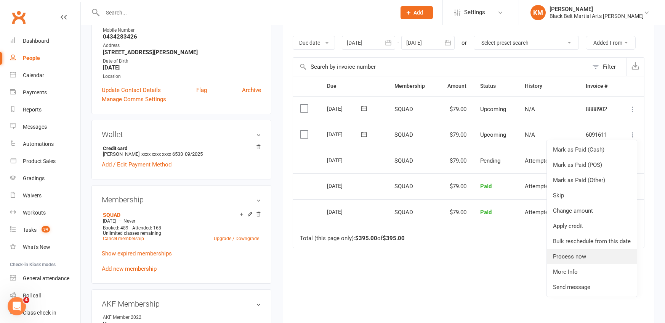
click at [578, 260] on link "Process now" at bounding box center [592, 256] width 90 height 15
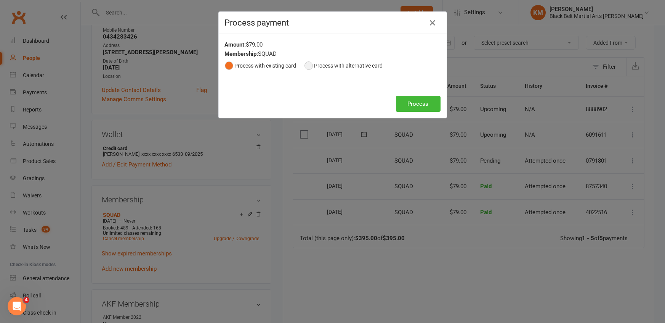
click at [311, 63] on button "Process with alternative card" at bounding box center [344, 65] width 79 height 14
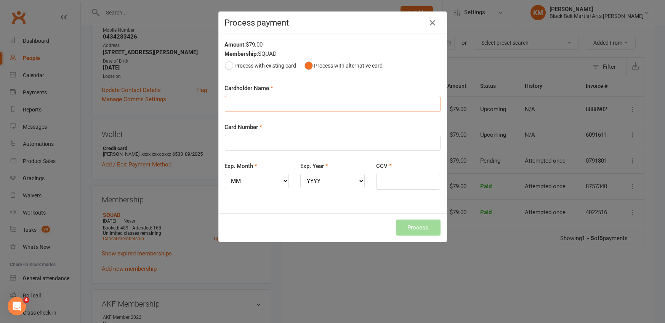
click at [240, 105] on input "Cardholder Name" at bounding box center [333, 104] width 216 height 16
click at [238, 143] on input "Card Number" at bounding box center [333, 143] width 216 height 16
click at [429, 19] on icon "button" at bounding box center [433, 22] width 9 height 9
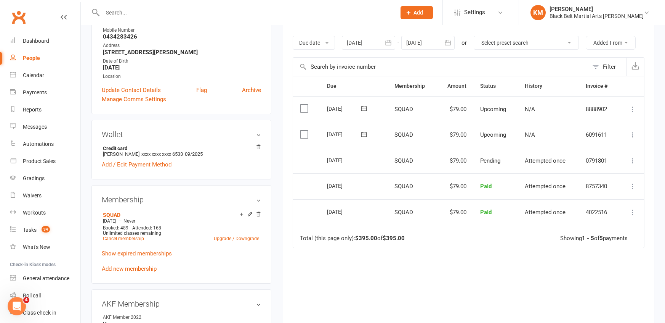
click at [281, 93] on main "✓ Memberships SQUAD Does not expire $ Balance $0.00 Next: 26 Aug 2025 Last: 12 …" at bounding box center [468, 139] width 383 height 451
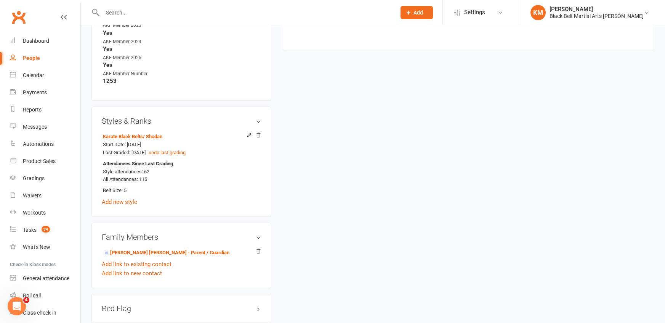
scroll to position [432, 0]
click at [21, 75] on link "Calendar" at bounding box center [45, 75] width 71 height 17
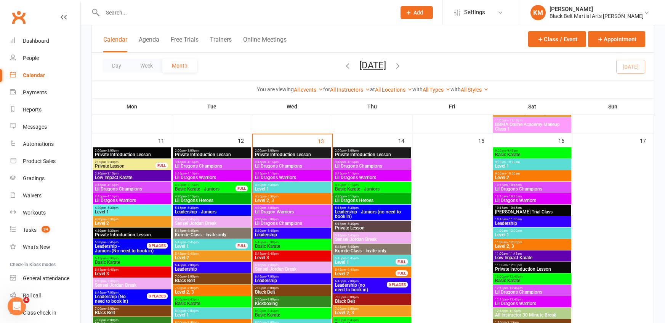
scroll to position [825, 0]
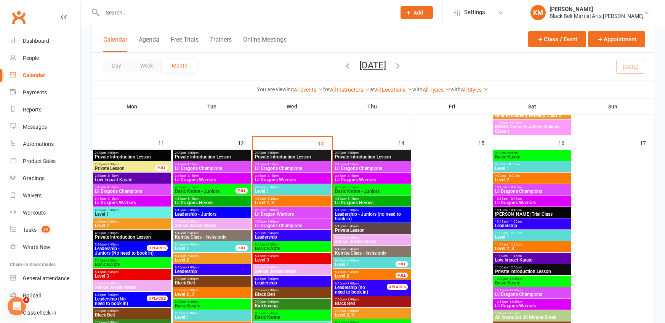
click at [269, 295] on span "Black Belt" at bounding box center [292, 294] width 75 height 5
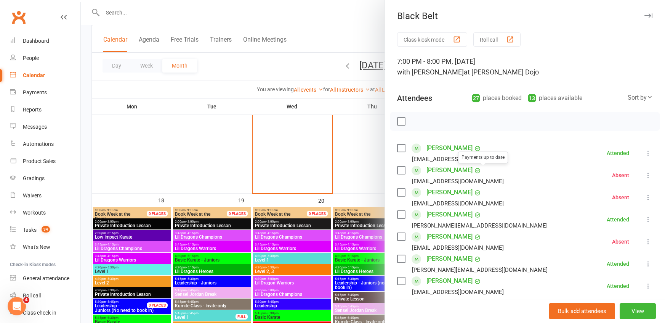
scroll to position [577, 0]
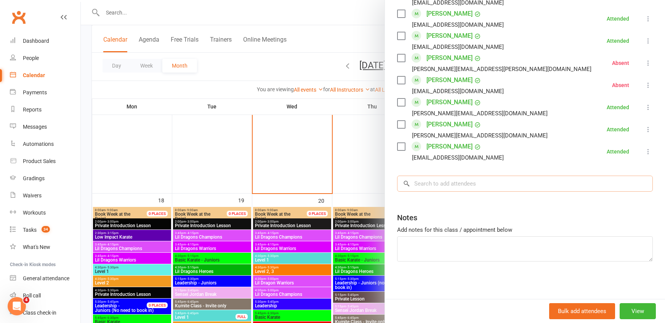
click at [483, 181] on input "search" at bounding box center [525, 183] width 256 height 16
type input "Q"
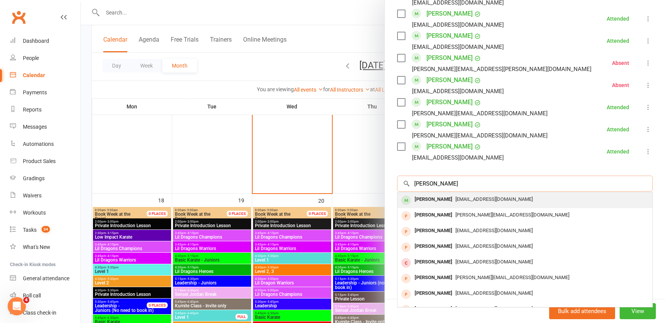
type input "Oliver Quinn"
click at [476, 199] on span "nonimaunder@hotmail.com" at bounding box center [494, 199] width 77 height 6
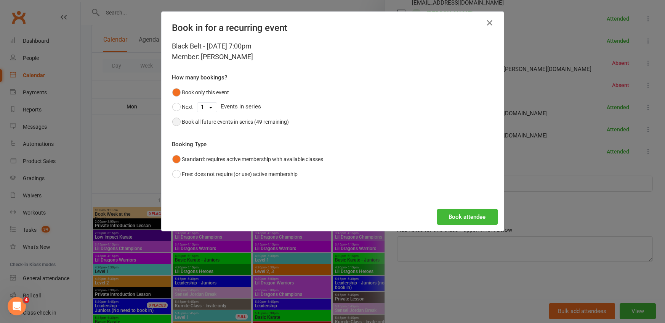
click at [265, 117] on button "Book all future events in series (49 remaining)" at bounding box center [230, 121] width 117 height 14
click at [471, 216] on button "Book attendee" at bounding box center [467, 217] width 61 height 16
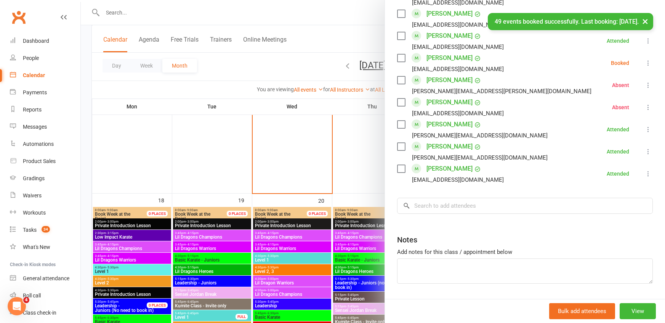
click at [565, 112] on li "Lucy Robinson lucy.t.low@gmail.com Absent More info Remove Check in Reset atten…" at bounding box center [525, 107] width 256 height 22
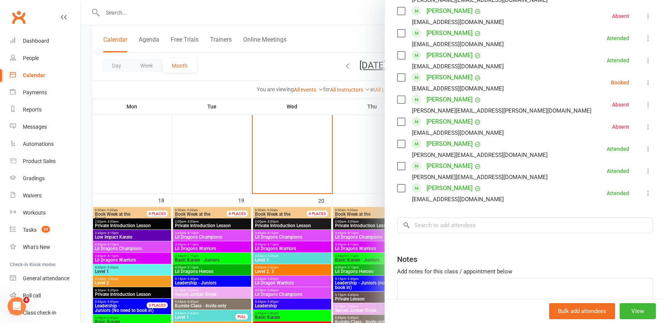
scroll to position [564, 0]
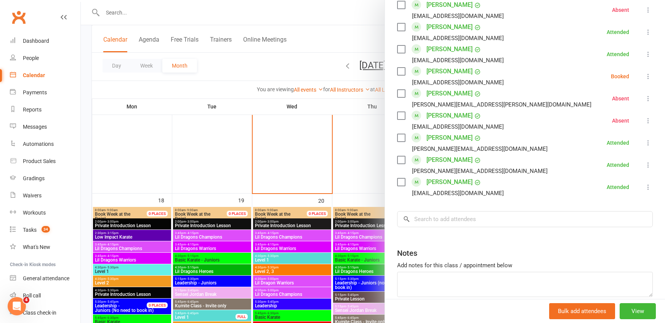
click at [647, 79] on icon at bounding box center [649, 76] width 8 height 8
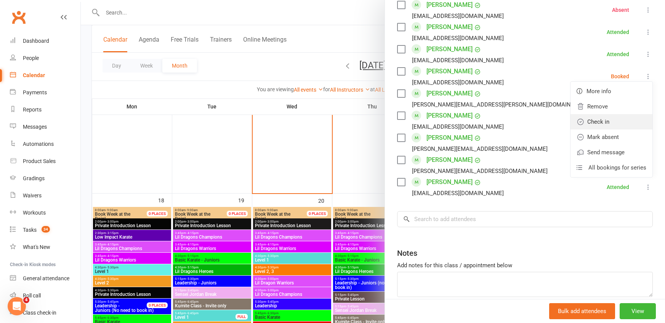
click at [626, 117] on link "Check in" at bounding box center [612, 121] width 82 height 15
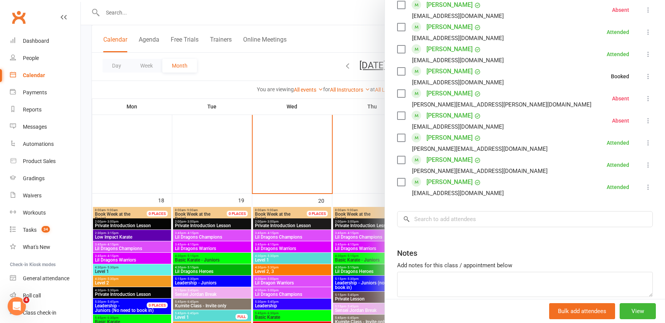
click at [323, 39] on div at bounding box center [373, 161] width 585 height 323
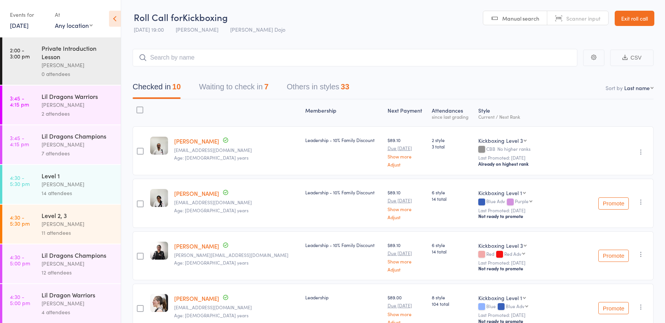
click at [267, 72] on div "Checked in 10 Waiting to check in 7 Others in styles 33" at bounding box center [393, 82] width 521 height 33
click at [256, 79] on button "Waiting to check in 7" at bounding box center [233, 89] width 69 height 20
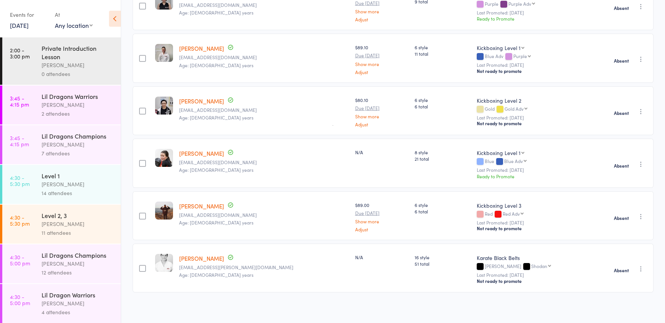
scroll to position [386, 0]
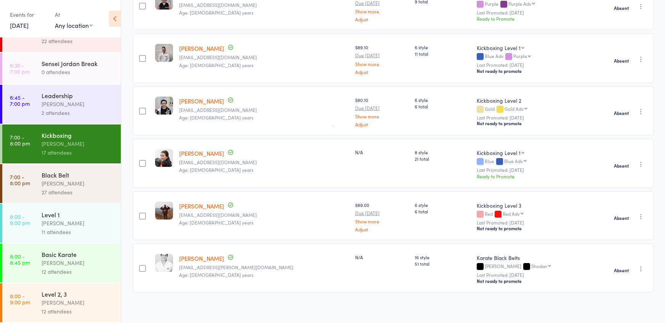
click at [90, 190] on div "27 attendees" at bounding box center [78, 192] width 73 height 9
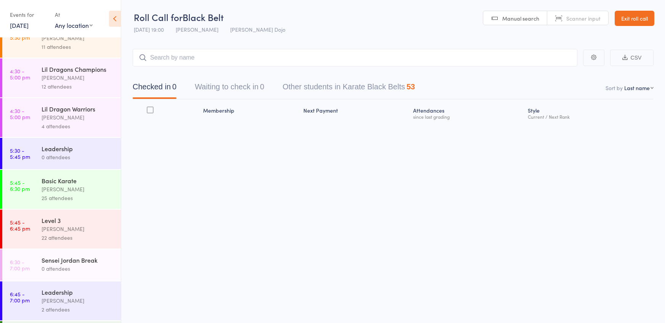
scroll to position [386, 0]
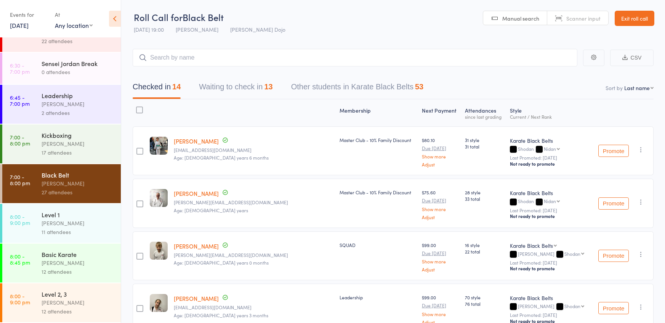
click at [93, 207] on div "Level 1 Jordan Grandlouis 11 attendees" at bounding box center [81, 223] width 79 height 39
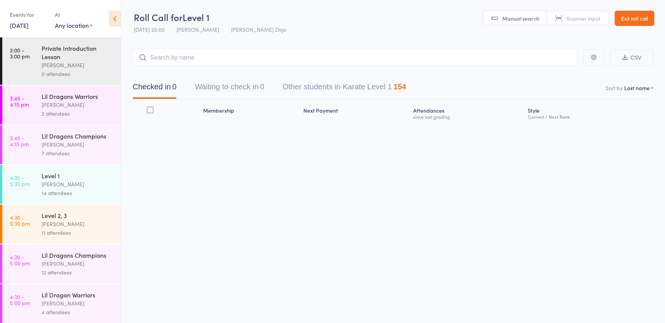
click at [236, 85] on button "Waiting to check in 0" at bounding box center [229, 89] width 69 height 20
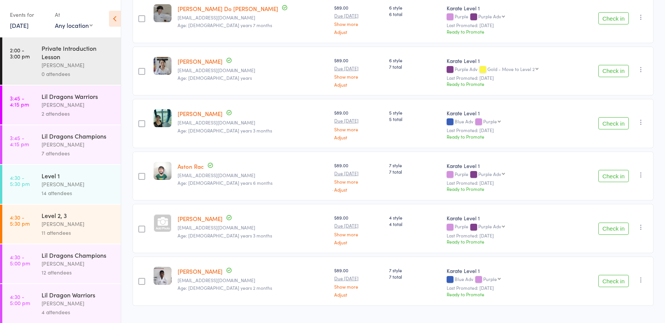
scroll to position [146, 0]
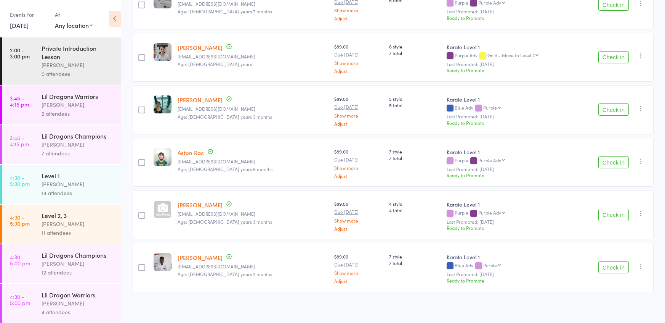
click at [618, 261] on button "Check in" at bounding box center [614, 267] width 31 height 12
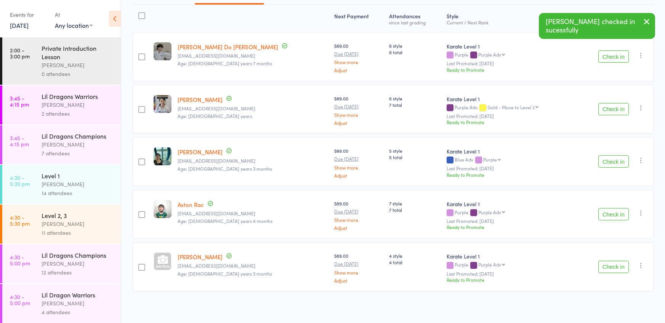
scroll to position [386, 0]
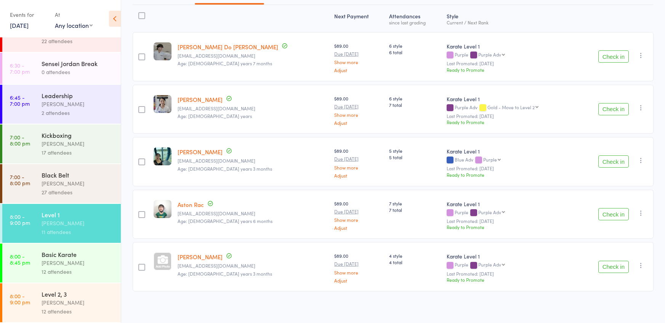
click at [53, 250] on div "Basic Karate" at bounding box center [78, 254] width 73 height 8
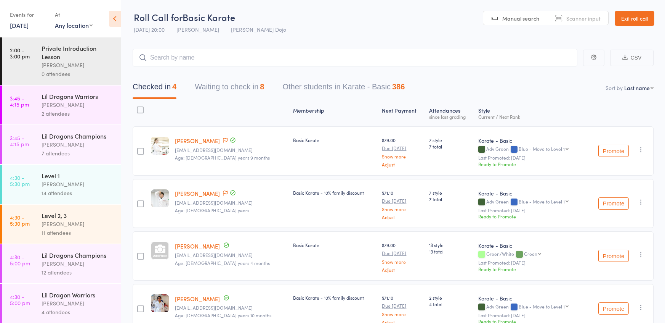
click at [246, 80] on button "Waiting to check in 8" at bounding box center [229, 89] width 69 height 20
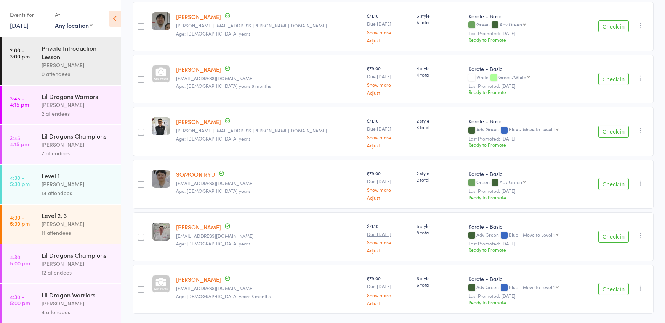
scroll to position [232, 0]
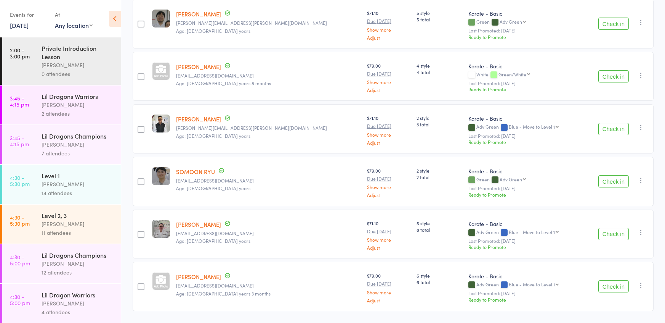
click at [611, 178] on button "Check in" at bounding box center [614, 181] width 31 height 12
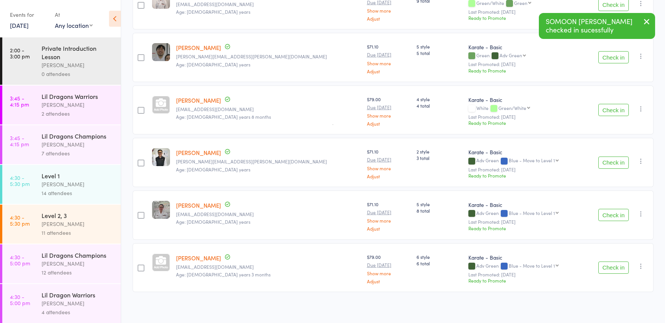
click at [607, 209] on button "Check in" at bounding box center [614, 215] width 31 height 12
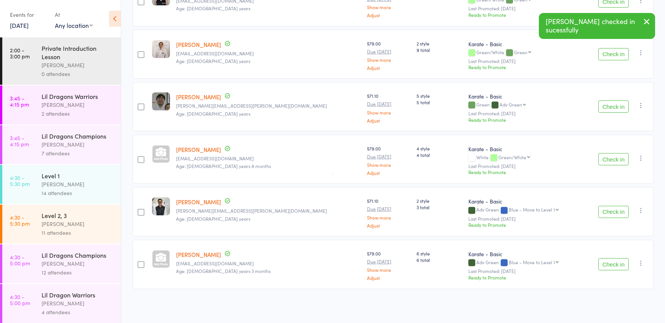
scroll to position [146, 0]
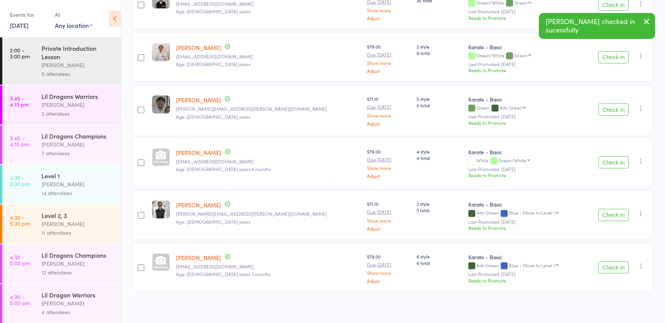
click at [608, 108] on button "Check in" at bounding box center [614, 109] width 31 height 12
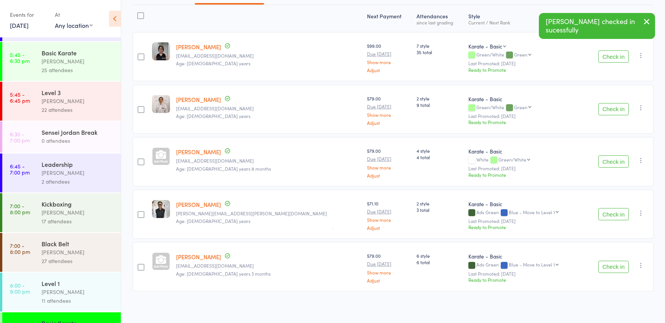
scroll to position [386, 0]
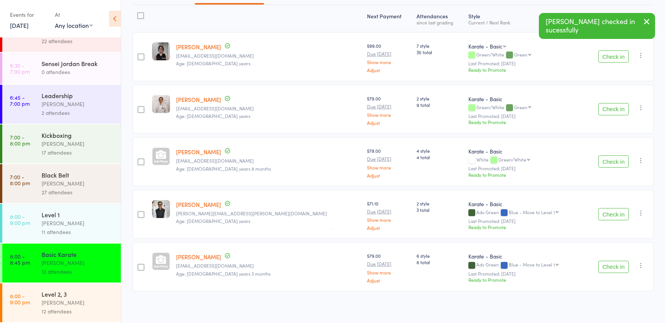
click at [50, 301] on div "[PERSON_NAME]" at bounding box center [78, 302] width 73 height 9
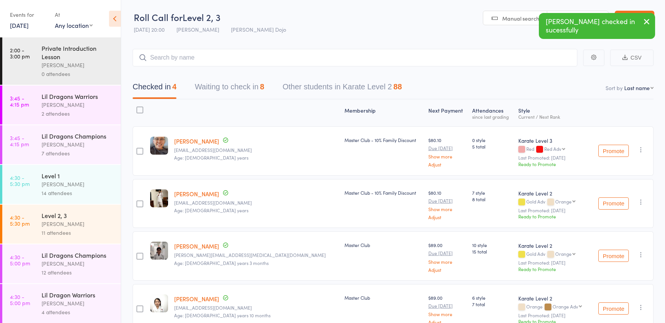
click at [218, 86] on button "Waiting to check in 8" at bounding box center [229, 89] width 69 height 20
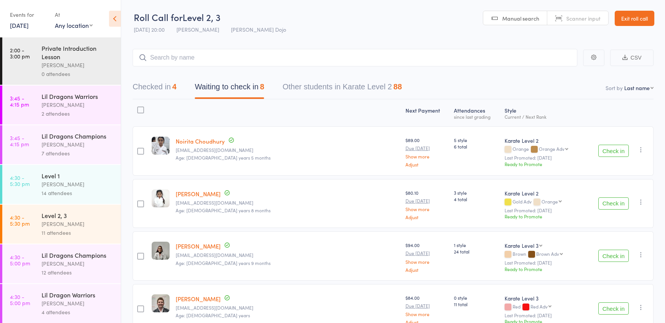
click at [607, 200] on button "Check in" at bounding box center [614, 203] width 31 height 12
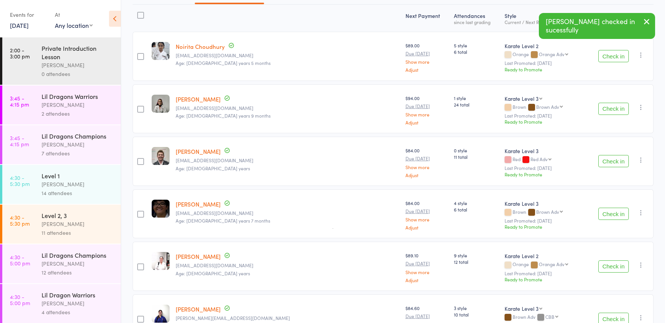
scroll to position [100, 0]
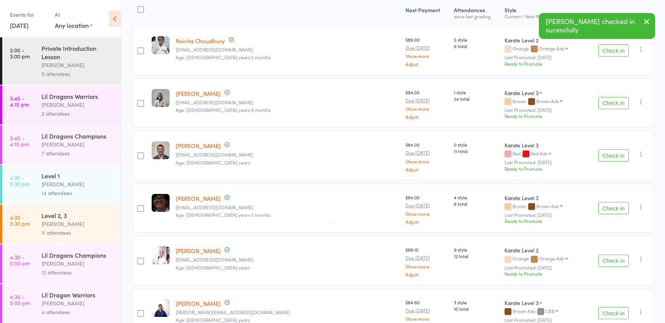
click at [613, 212] on button "Check in" at bounding box center [614, 208] width 31 height 12
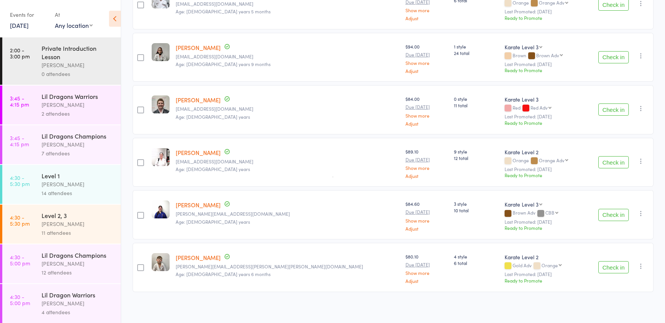
scroll to position [386, 0]
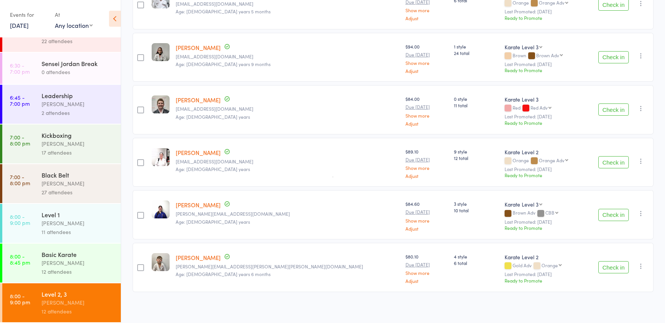
click at [72, 214] on div "Level 1" at bounding box center [78, 214] width 73 height 8
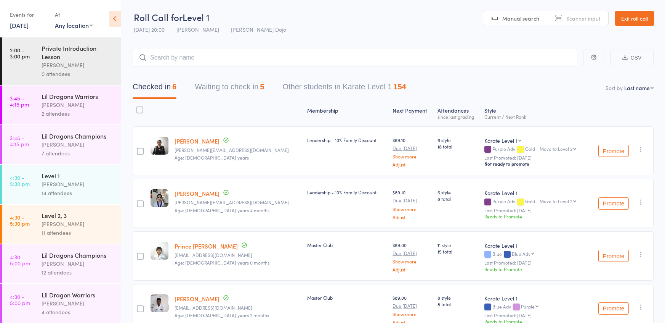
click at [254, 68] on div "Checked in 6 Waiting to check in 5 Other students in Karate Level 1 154" at bounding box center [393, 82] width 521 height 33
click at [248, 80] on button "Waiting to check in 5" at bounding box center [229, 89] width 69 height 20
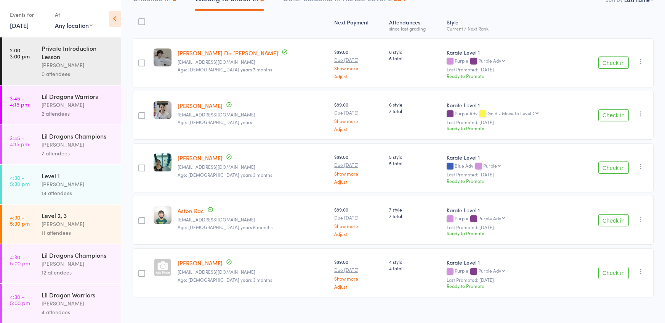
scroll to position [94, 0]
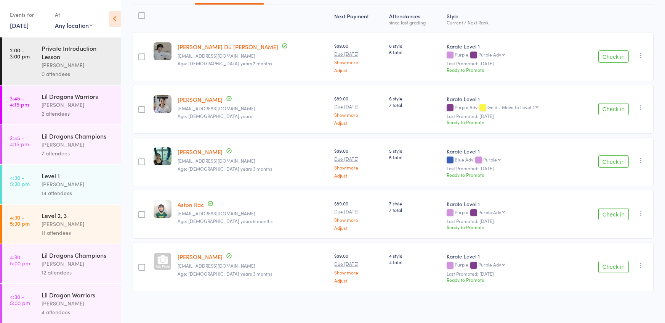
click at [618, 209] on button "Check in" at bounding box center [614, 214] width 31 height 12
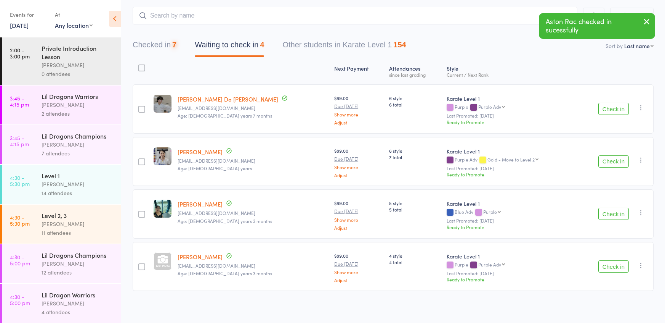
scroll to position [386, 0]
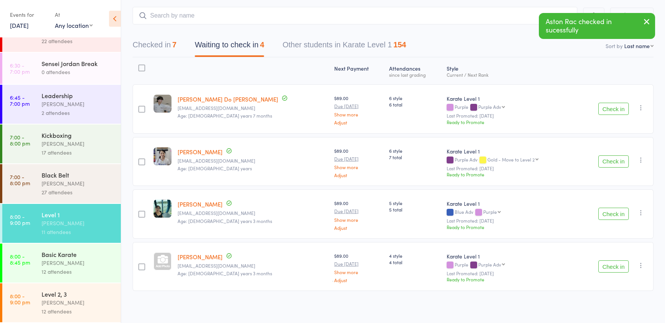
click at [72, 269] on div "12 attendees" at bounding box center [78, 271] width 73 height 9
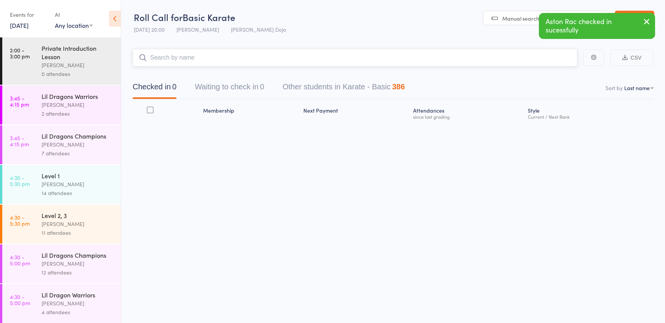
click at [213, 90] on button "Waiting to check in 0" at bounding box center [229, 89] width 69 height 20
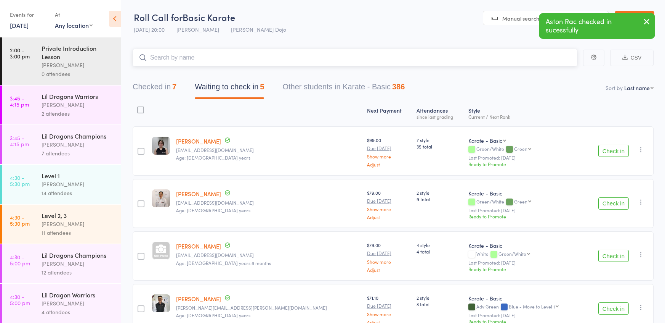
scroll to position [94, 0]
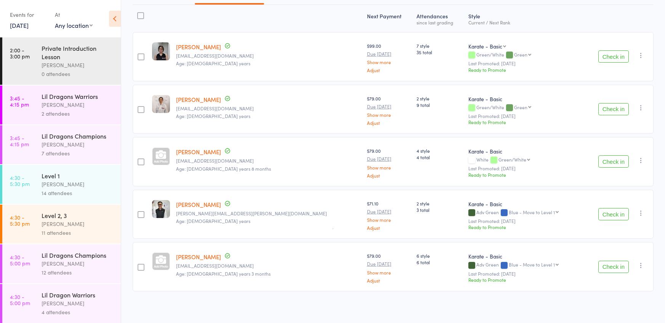
click at [619, 267] on button "Check in" at bounding box center [614, 266] width 31 height 12
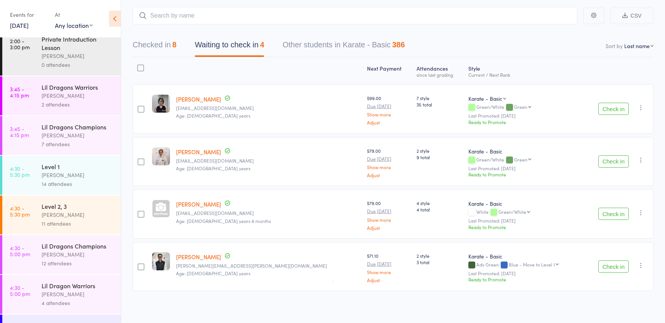
scroll to position [386, 0]
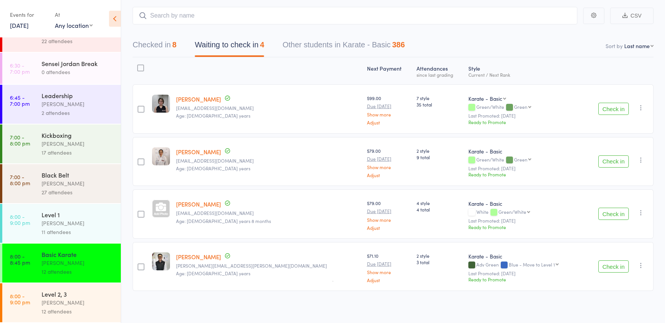
click at [101, 232] on div "11 attendees" at bounding box center [78, 231] width 73 height 9
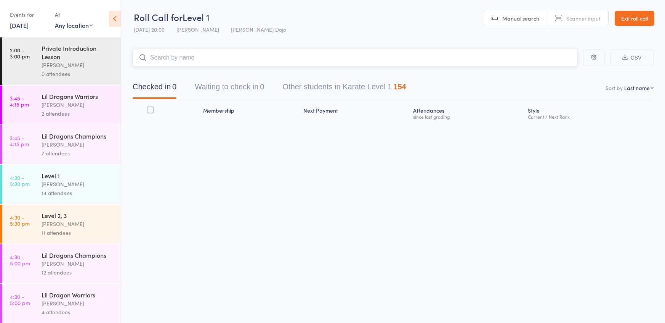
click at [236, 86] on button "Waiting to check in 0" at bounding box center [229, 89] width 69 height 20
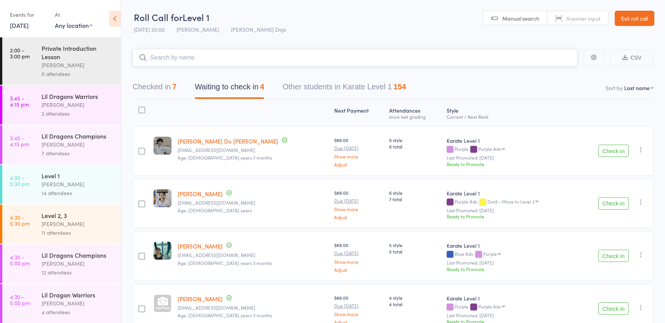
scroll to position [42, 0]
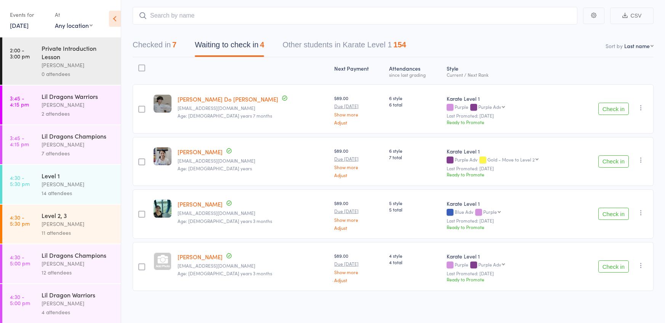
click at [617, 262] on button "Check in" at bounding box center [614, 266] width 31 height 12
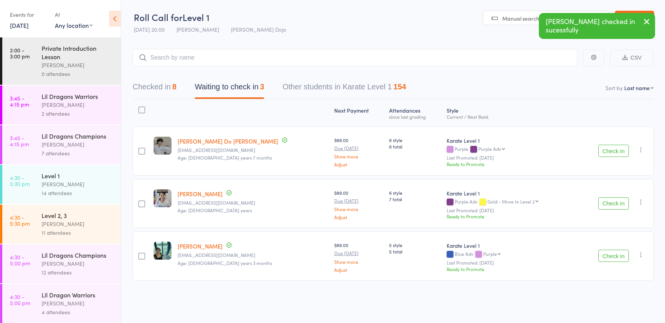
scroll to position [386, 0]
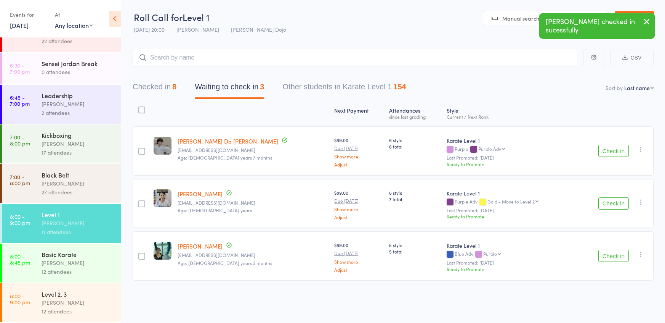
click at [81, 295] on div "Level 2, 3" at bounding box center [78, 293] width 73 height 8
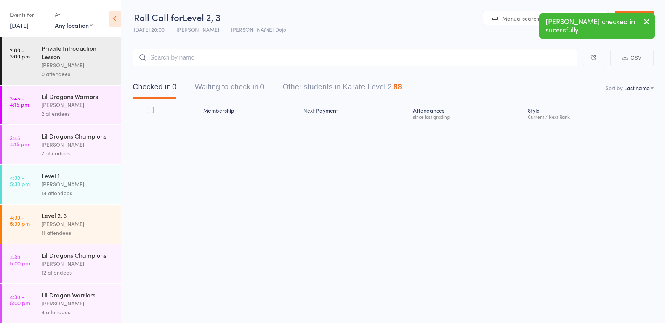
click at [244, 92] on button "Waiting to check in 0" at bounding box center [229, 89] width 69 height 20
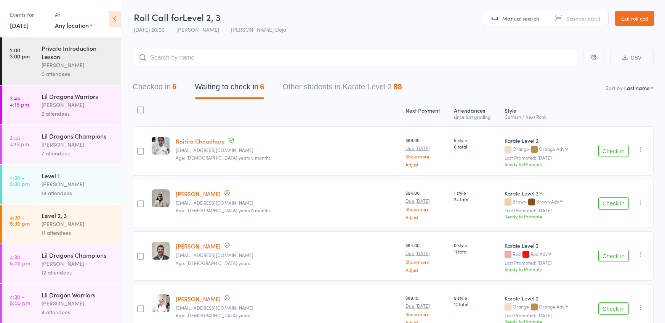
click at [612, 257] on button "Check in" at bounding box center [614, 255] width 31 height 12
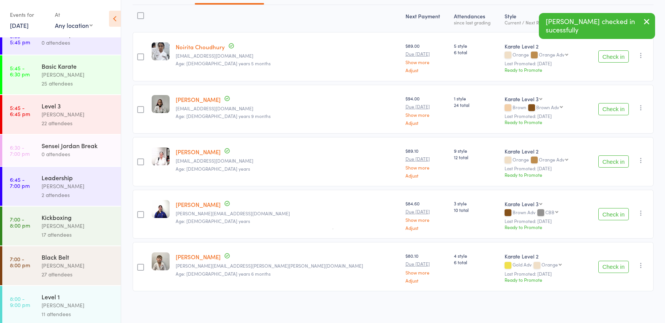
scroll to position [386, 0]
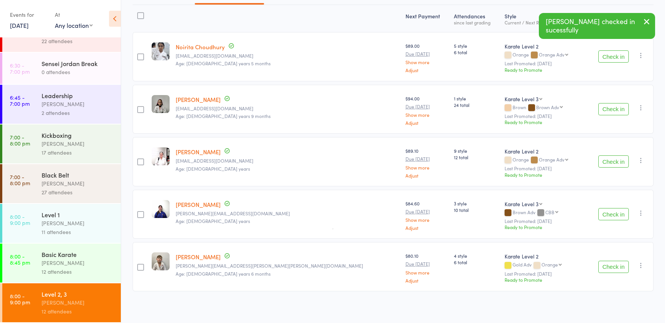
click at [72, 181] on div "[PERSON_NAME]" at bounding box center [78, 183] width 73 height 9
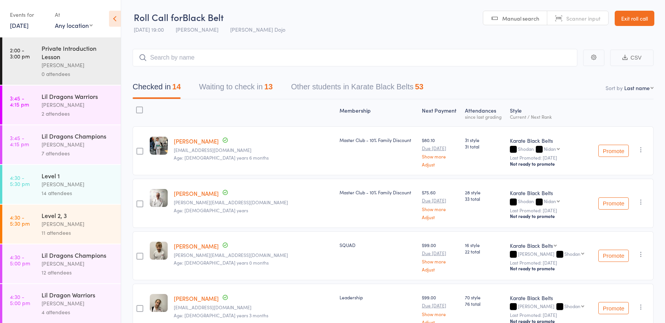
click at [236, 92] on button "Waiting to check in 13" at bounding box center [236, 89] width 74 height 20
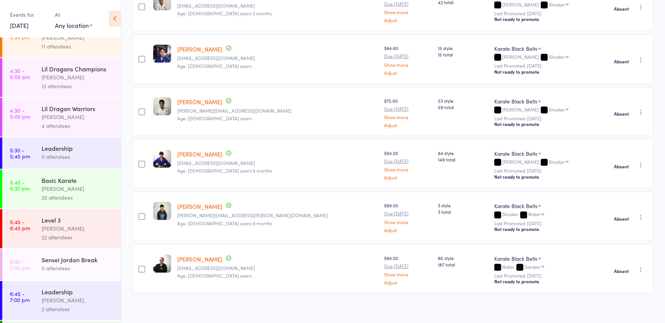
scroll to position [386, 0]
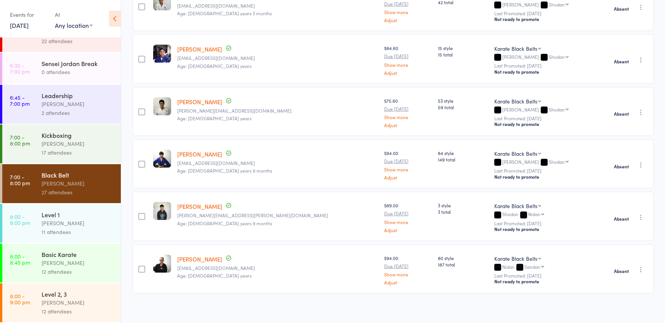
click at [71, 301] on div "[PERSON_NAME]" at bounding box center [78, 302] width 73 height 9
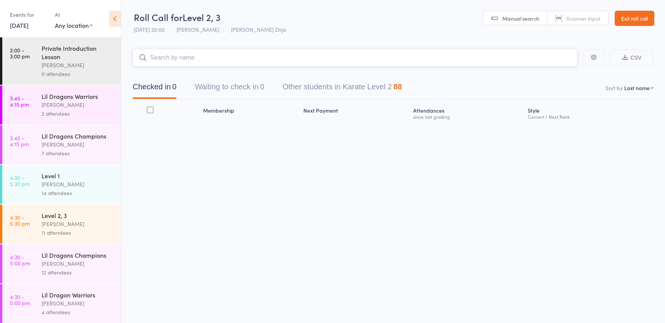
click at [246, 88] on button "Waiting to check in 0" at bounding box center [229, 89] width 69 height 20
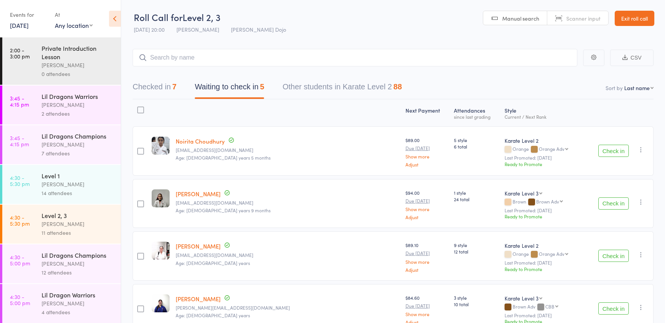
click at [610, 151] on button "Check in" at bounding box center [614, 151] width 31 height 12
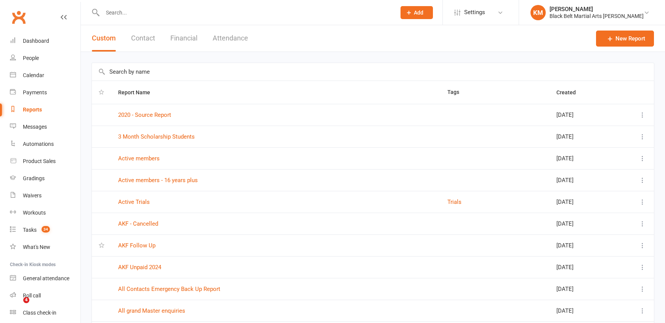
click at [39, 37] on link "Dashboard" at bounding box center [45, 40] width 71 height 17
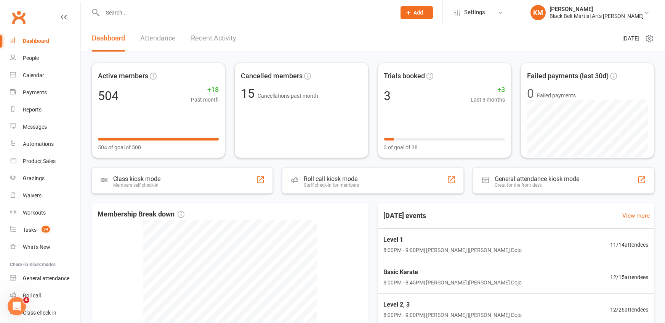
click at [215, 40] on link "Recent Activity" at bounding box center [213, 38] width 45 height 26
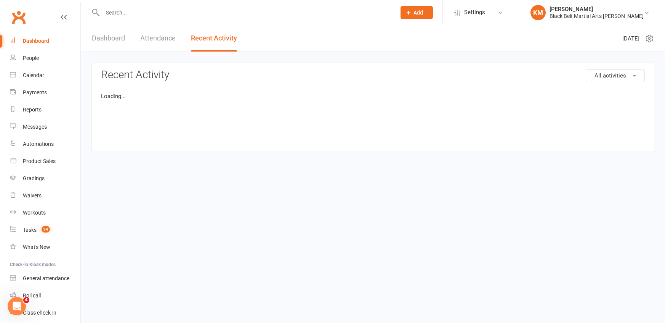
click at [148, 37] on link "Attendance" at bounding box center [157, 38] width 35 height 26
